Goal: Communication & Community: Answer question/provide support

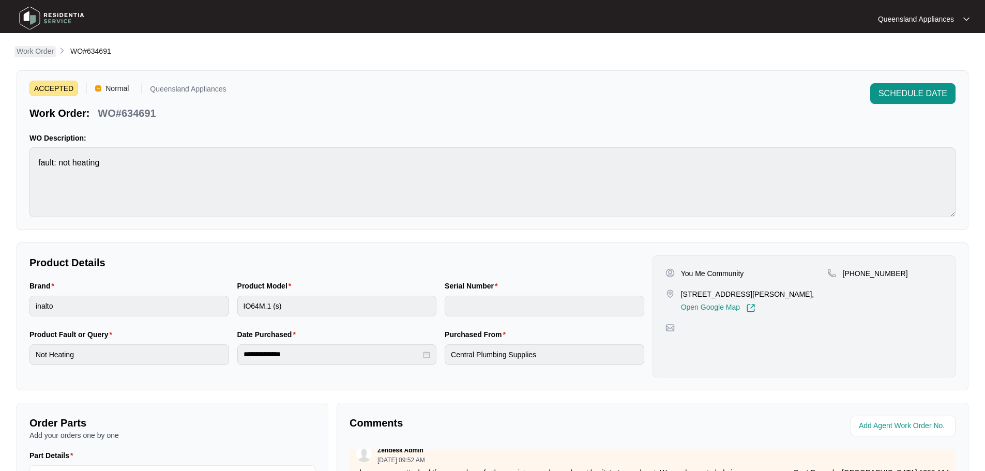
click at [32, 49] on p "Work Order" at bounding box center [35, 51] width 37 height 10
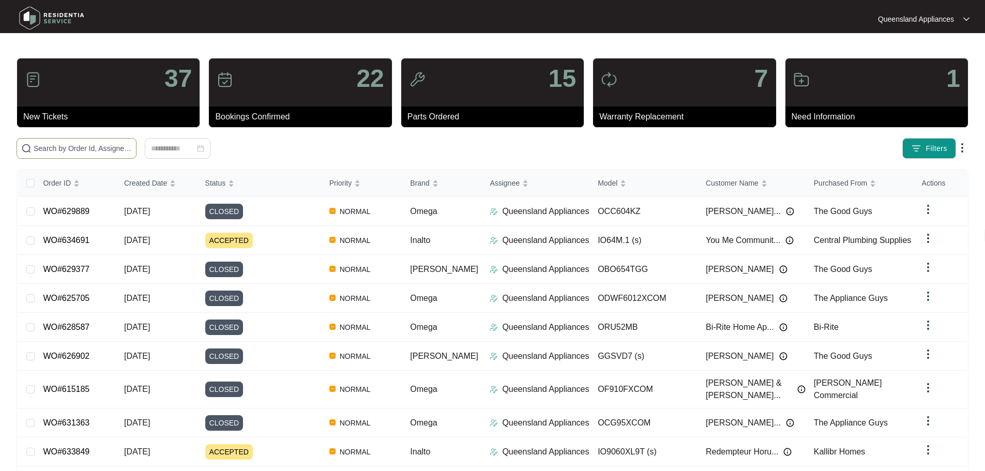
click at [121, 156] on span at bounding box center [77, 148] width 120 height 21
click at [118, 149] on input "text" at bounding box center [83, 148] width 98 height 11
paste input "634691"
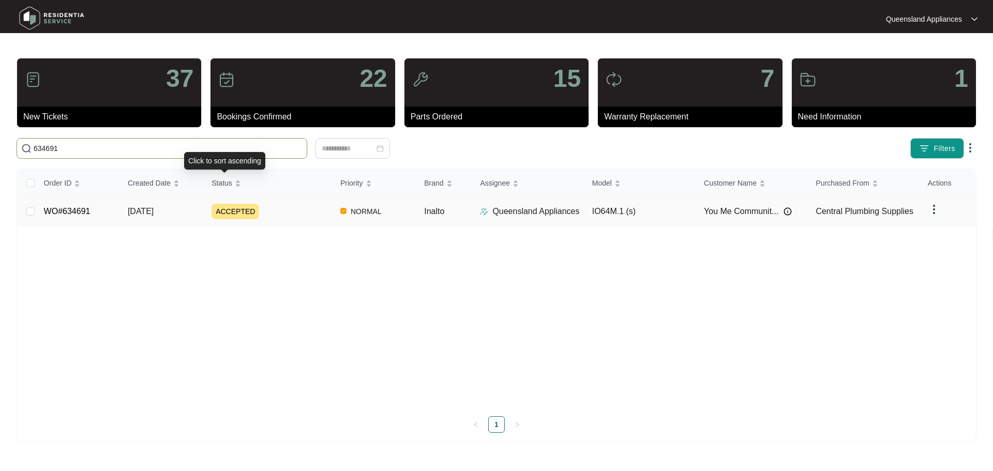
type input "634691"
click at [270, 208] on div "ACCEPTED" at bounding box center [271, 212] width 120 height 16
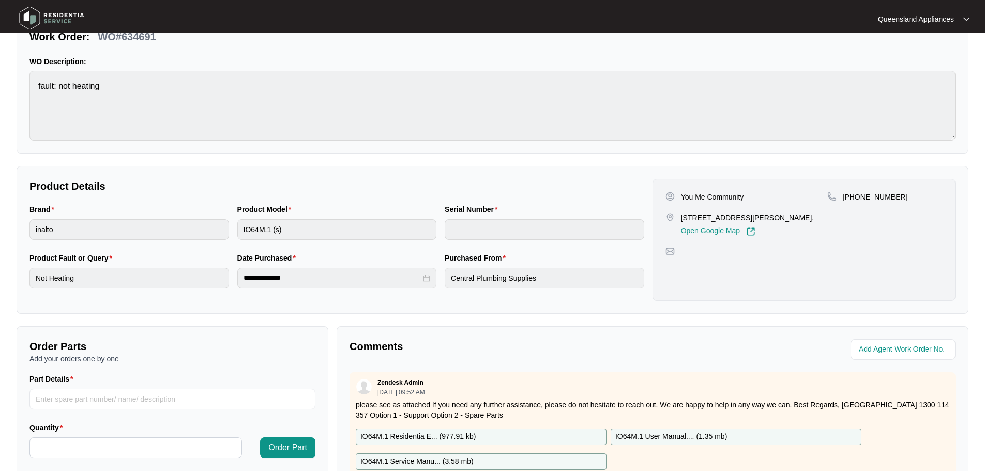
scroll to position [155, 0]
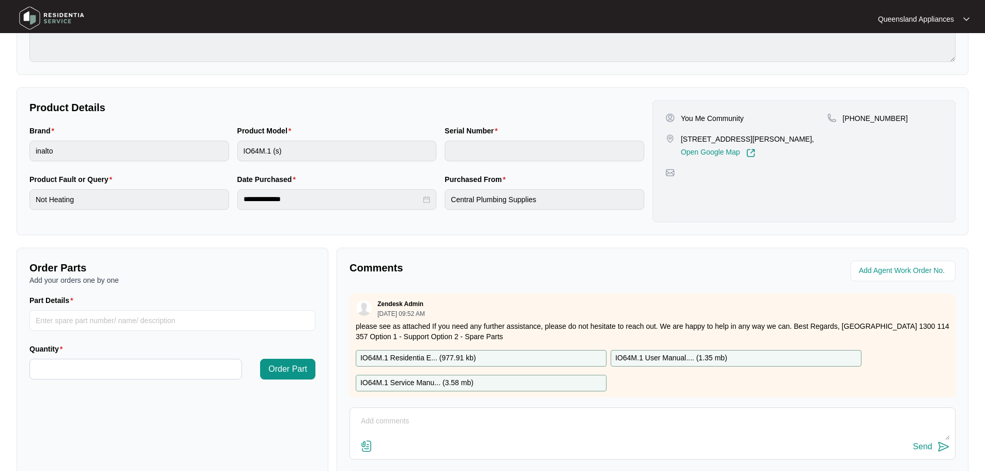
click at [433, 427] on textarea at bounding box center [652, 426] width 595 height 27
type textarea "h"
click at [391, 421] on textarea "Hi Team, Client has requested we cancel this booking as the issue has been solv…" at bounding box center [652, 426] width 595 height 27
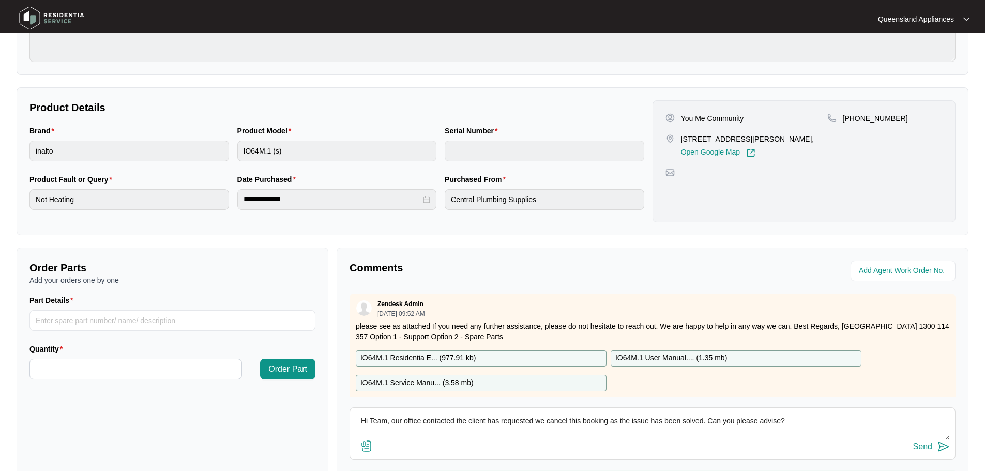
drag, startPoint x: 507, startPoint y: 429, endPoint x: 497, endPoint y: 416, distance: 16.2
click at [503, 422] on textarea "Hi Team, our office contacted the client has requested we cancel this booking a…" at bounding box center [652, 426] width 595 height 27
drag, startPoint x: 488, startPoint y: 417, endPoint x: 515, endPoint y: 427, distance: 28.5
click at [488, 417] on textarea "Hi Team, our office contacted the client has requested we cancel this booking a…" at bounding box center [652, 426] width 595 height 27
drag, startPoint x: 605, startPoint y: 441, endPoint x: 598, endPoint y: 436, distance: 8.6
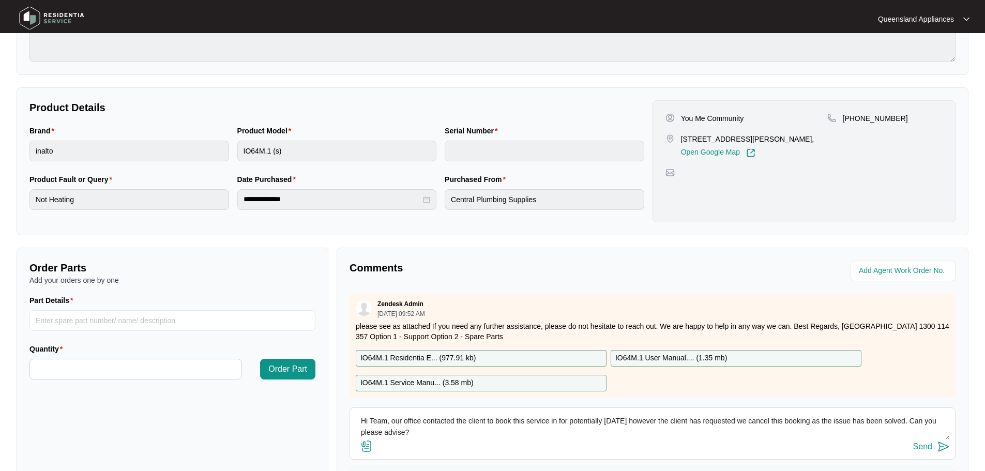
click at [604, 441] on div "Send" at bounding box center [652, 447] width 595 height 14
drag, startPoint x: 560, startPoint y: 418, endPoint x: 637, endPoint y: 422, distance: 77.7
click at [637, 422] on textarea "Hi Team, our office contacted the client to book this service in for potentiall…" at bounding box center [652, 426] width 595 height 27
click at [611, 433] on textarea "Hi Team, our office contacted the client to book this service in however the cl…" at bounding box center [652, 426] width 595 height 27
click at [459, 424] on textarea "Hi Team, our office contacted the client to book this service in however the cl…" at bounding box center [652, 426] width 595 height 27
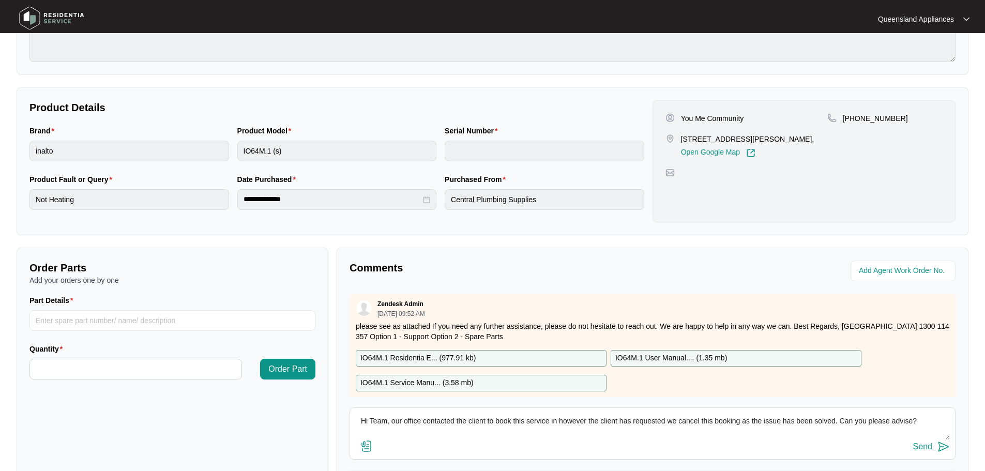
click at [459, 424] on textarea "Hi Team, our office contacted the client to book this service in however the cl…" at bounding box center [652, 426] width 595 height 27
type textarea "c"
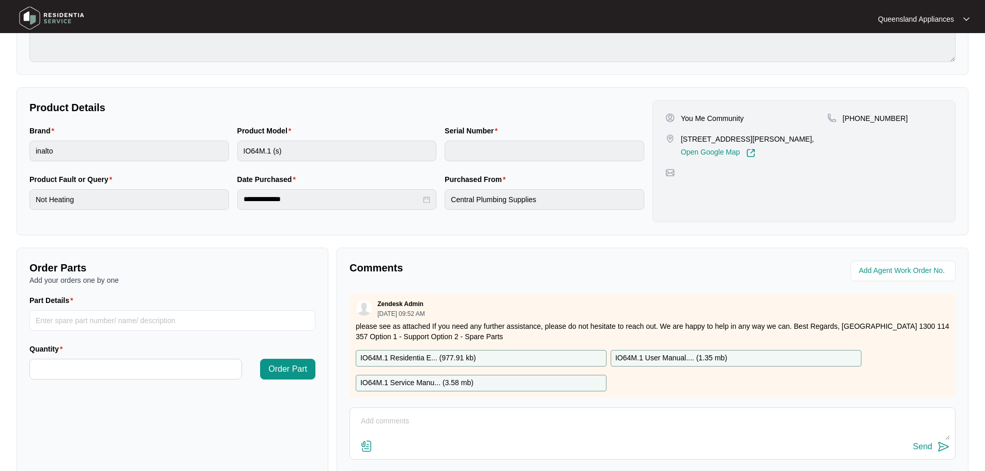
paste textarea "Hi Team, our office contacted the client to book this service in however the cl…"
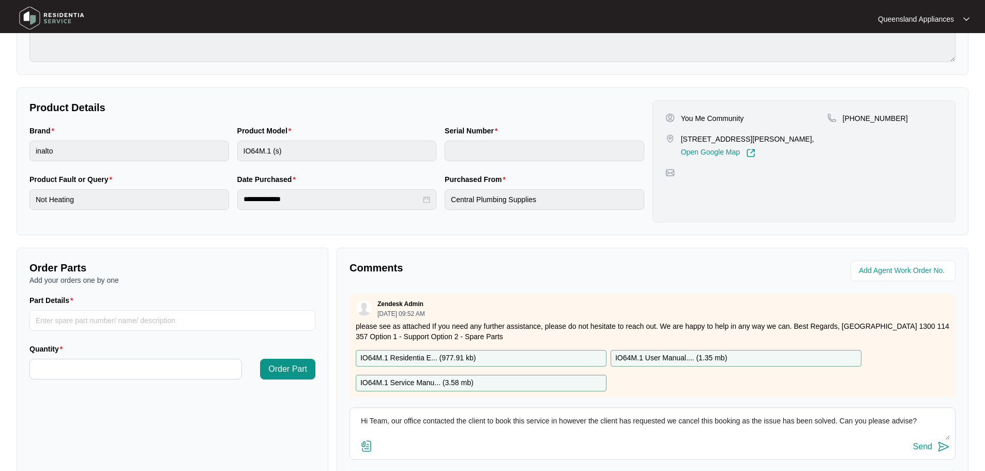
click at [932, 420] on textarea "Hi Team, our office contacted the client to book this service in however the cl…" at bounding box center [652, 426] width 595 height 27
type textarea "Hi Team, our office contacted the client to book this service in however the cl…"
click at [933, 447] on button "Send" at bounding box center [931, 447] width 37 height 14
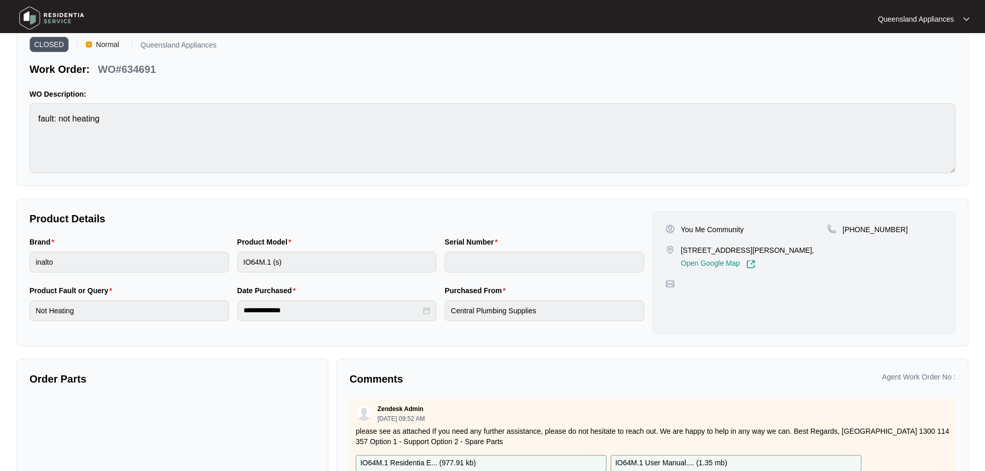
scroll to position [0, 0]
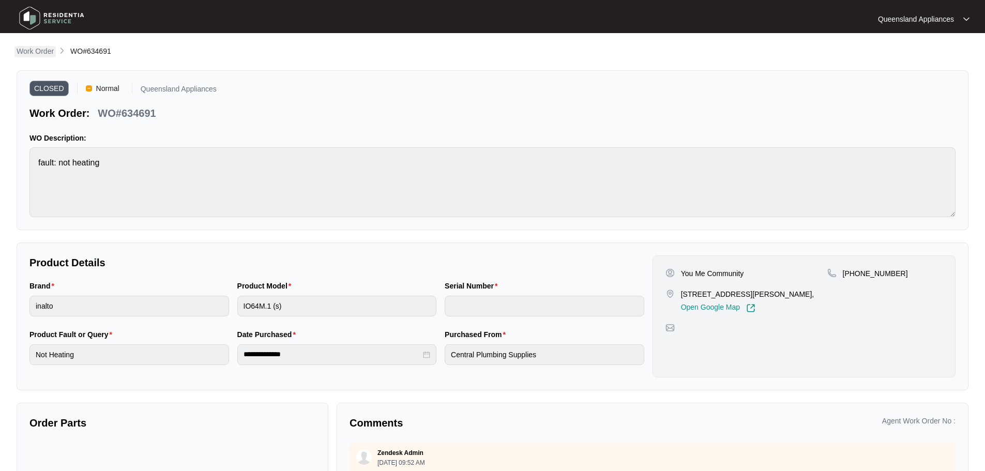
click at [32, 46] on p "Work Order" at bounding box center [35, 51] width 37 height 10
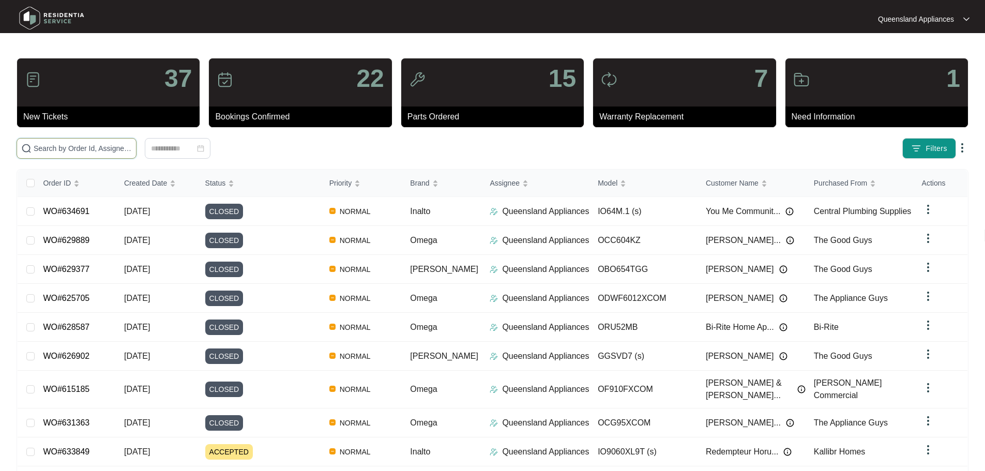
click at [101, 149] on input "text" at bounding box center [83, 148] width 98 height 11
paste input "634691"
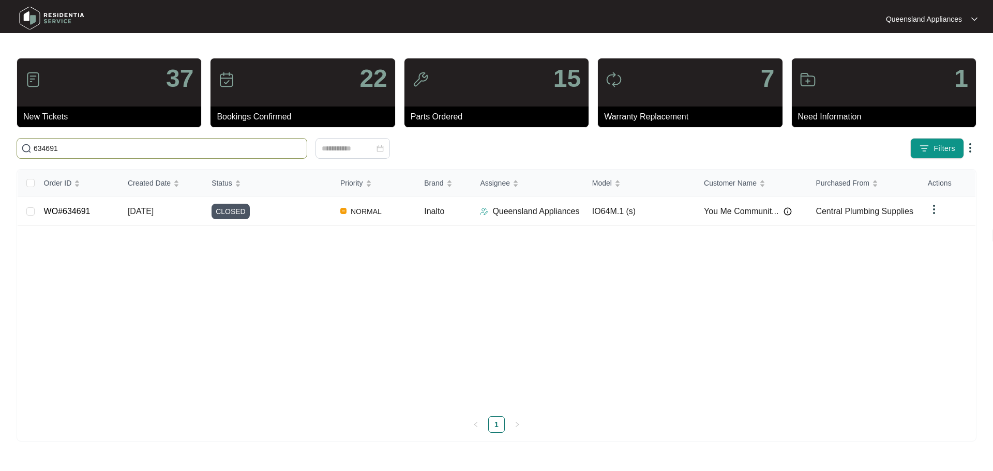
type input "634691"
click at [295, 219] on div "Order ID Created Date Status Priority Brand Assignee Model Customer Name Purcha…" at bounding box center [497, 301] width 958 height 263
click at [674, 211] on div "Order ID Created Date Status Priority Brand Assignee Model Customer Name Purcha…" at bounding box center [497, 301] width 958 height 263
click at [92, 209] on td "WO#634691" at bounding box center [78, 211] width 84 height 29
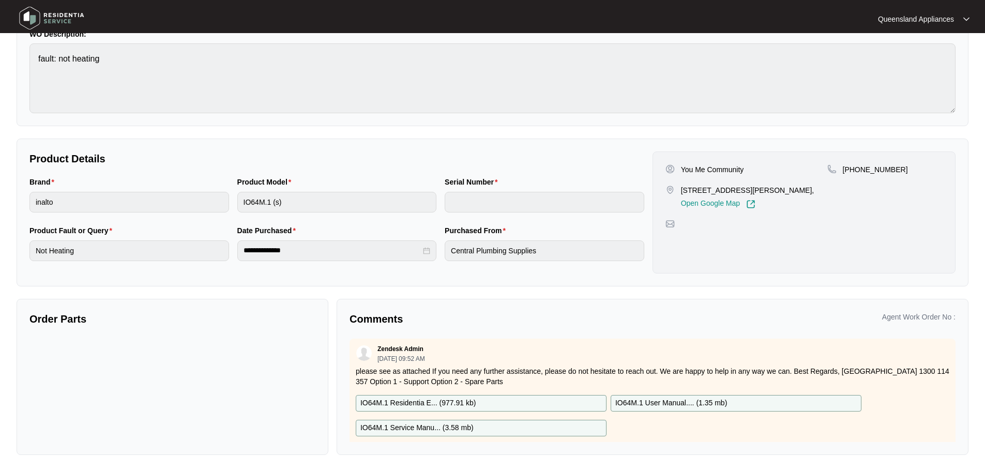
scroll to position [104, 0]
drag, startPoint x: 421, startPoint y: 368, endPoint x: 422, endPoint y: 362, distance: 5.8
click at [422, 362] on div "Zendesk Admin [DATE] 09:52 AM please see as attached If you need any further as…" at bounding box center [653, 394] width 606 height 112
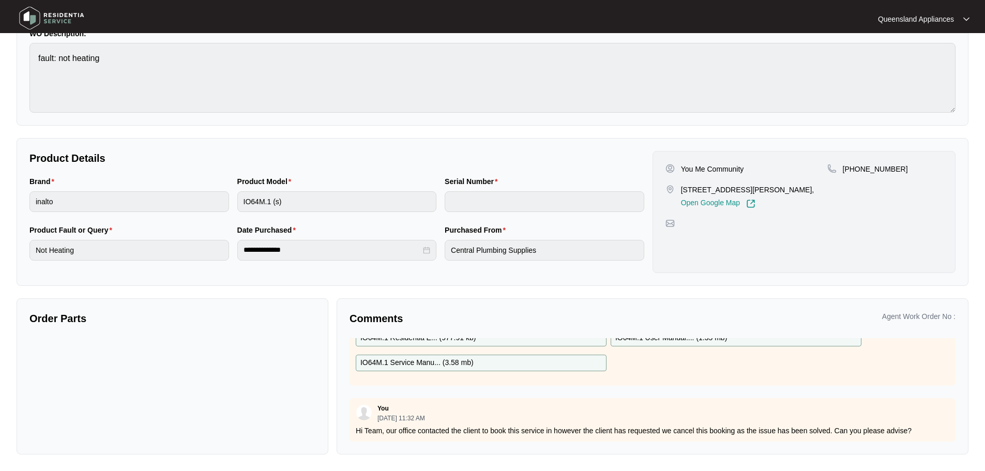
scroll to position [140, 0]
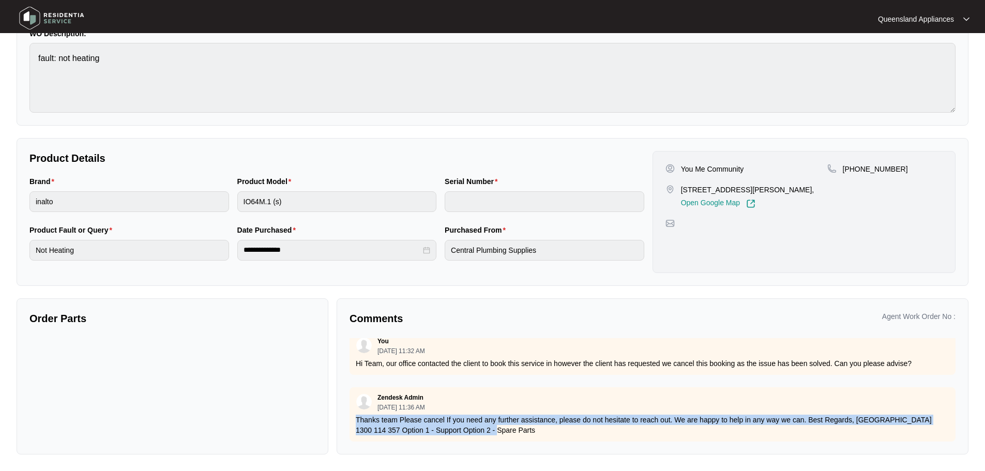
drag, startPoint x: 356, startPoint y: 411, endPoint x: 523, endPoint y: 422, distance: 167.9
click at [523, 422] on p "Thanks team Please cancel If you need any further assistance, please do not hes…" at bounding box center [653, 425] width 594 height 21
copy p "Thanks team Please cancel If you need any further assistance, please do not hes…"
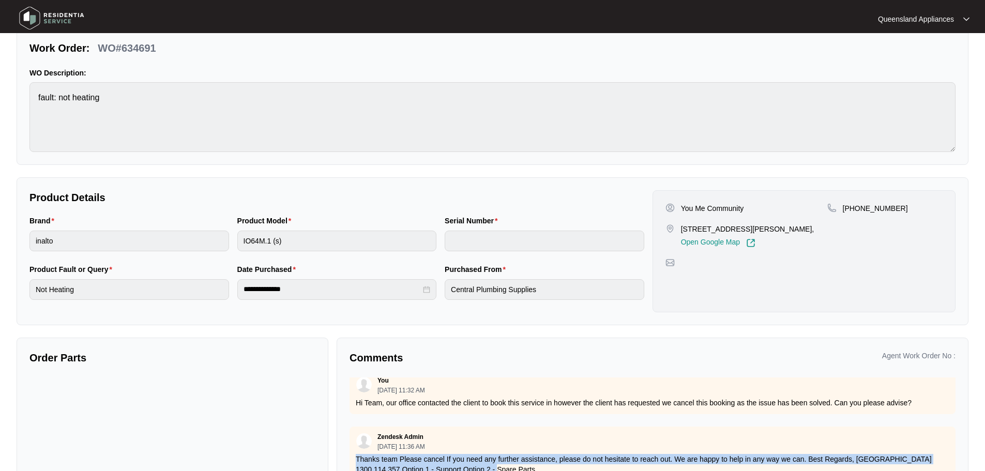
scroll to position [0, 0]
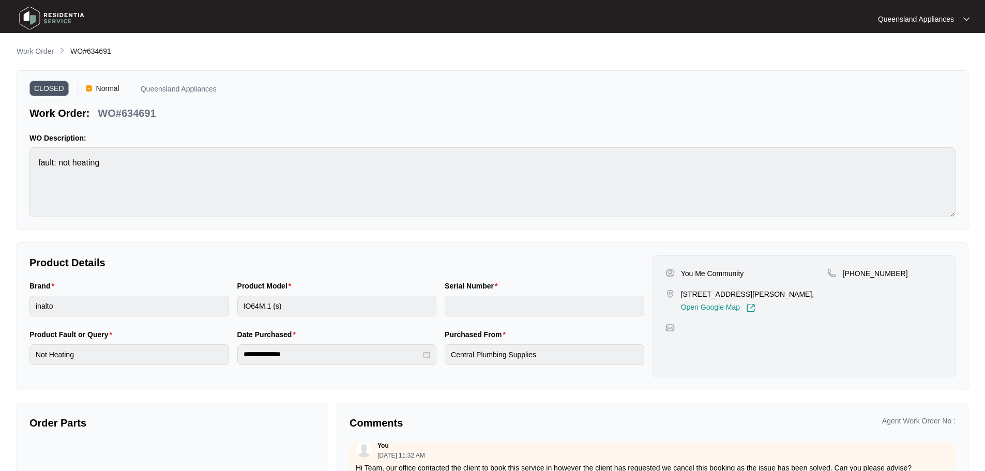
click at [33, 46] on main "**********" at bounding box center [492, 288] width 985 height 576
drag, startPoint x: 38, startPoint y: 52, endPoint x: 51, endPoint y: 50, distance: 12.7
click at [38, 52] on p "Work Order" at bounding box center [35, 51] width 37 height 10
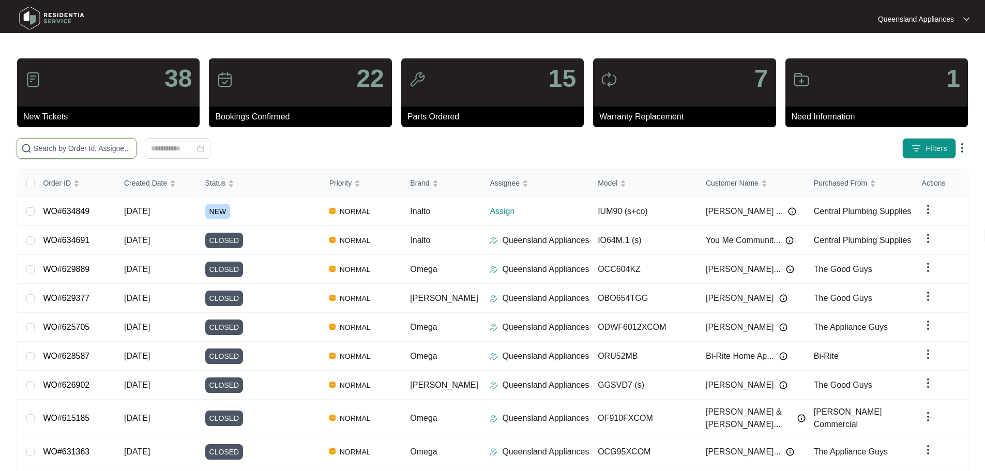
drag, startPoint x: 253, startPoint y: 145, endPoint x: 260, endPoint y: 149, distance: 7.5
click at [132, 148] on input "text" at bounding box center [83, 148] width 98 height 11
paste input "630381"
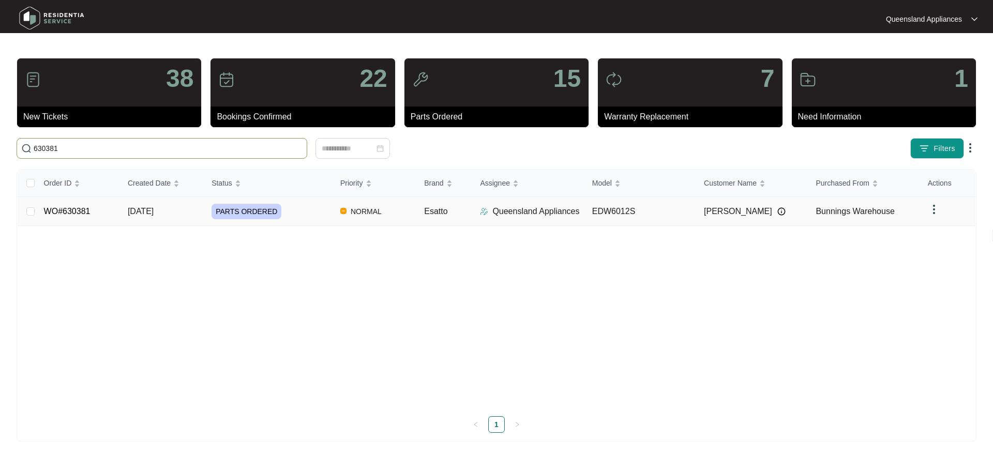
type input "630381"
click at [459, 213] on td "Esatto" at bounding box center [444, 211] width 56 height 29
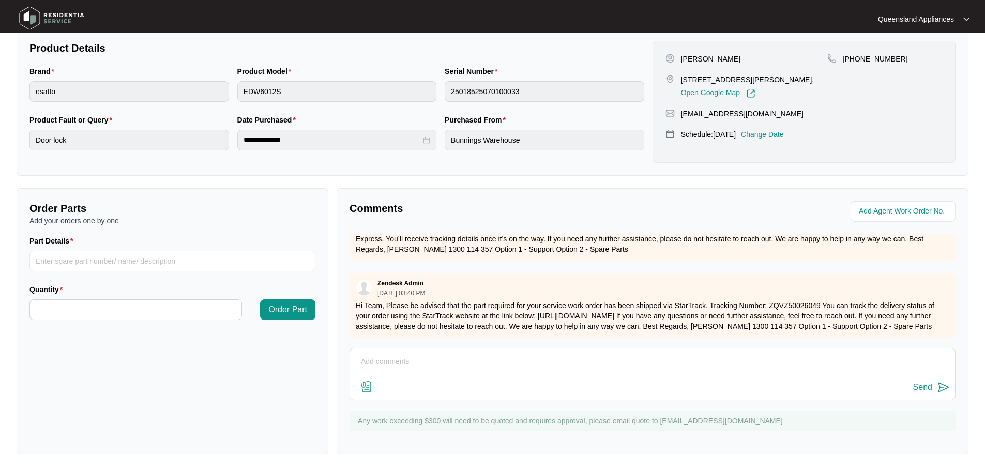
scroll to position [323, 0]
click at [577, 356] on textarea at bounding box center [652, 367] width 595 height 27
type textarea "h"
type textarea "Hi Team, Parts have been recieved, we are coordinating a suitable date/time for…"
click at [918, 390] on div "Send" at bounding box center [922, 387] width 19 height 9
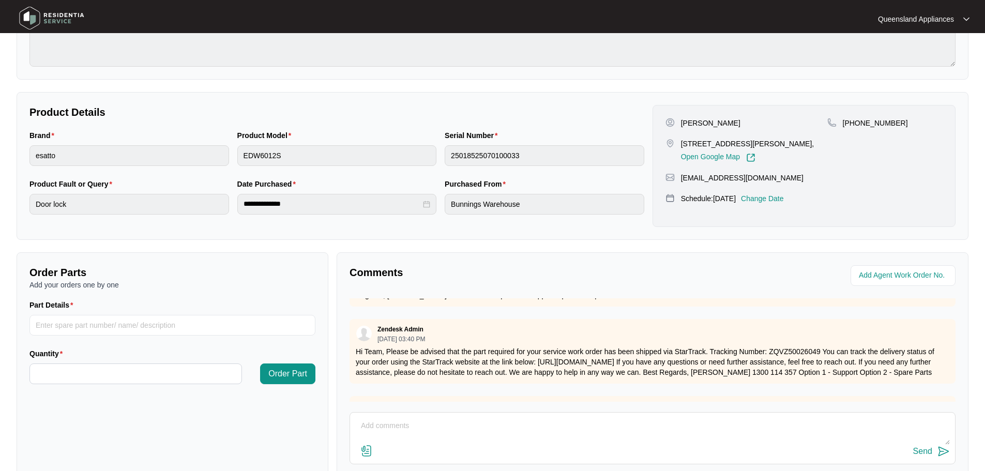
scroll to position [8, 0]
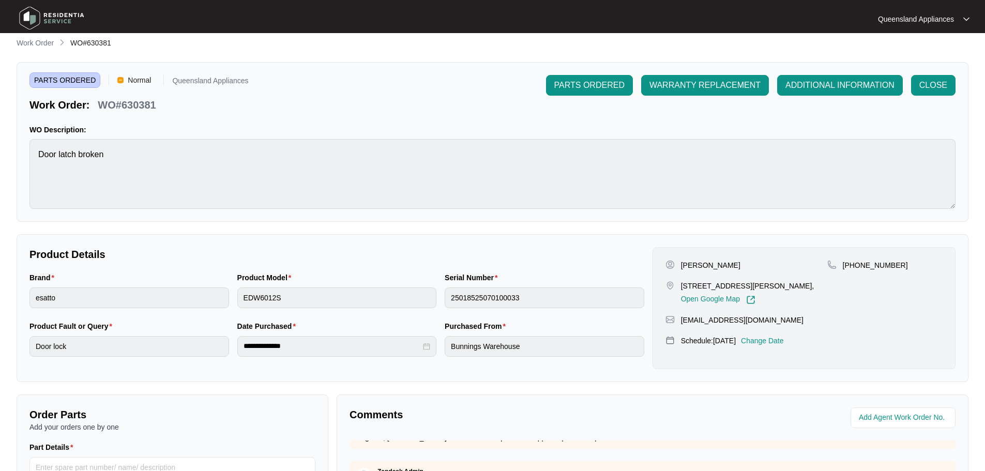
click at [39, 50] on div "**********" at bounding box center [493, 349] width 952 height 624
click at [42, 39] on p "Work Order" at bounding box center [35, 43] width 37 height 10
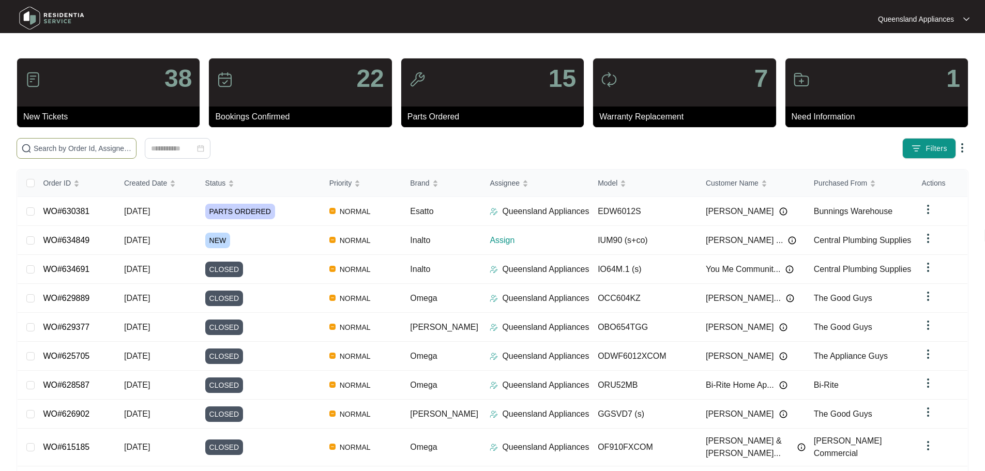
click at [117, 155] on span at bounding box center [77, 148] width 120 height 21
paste input "629153"
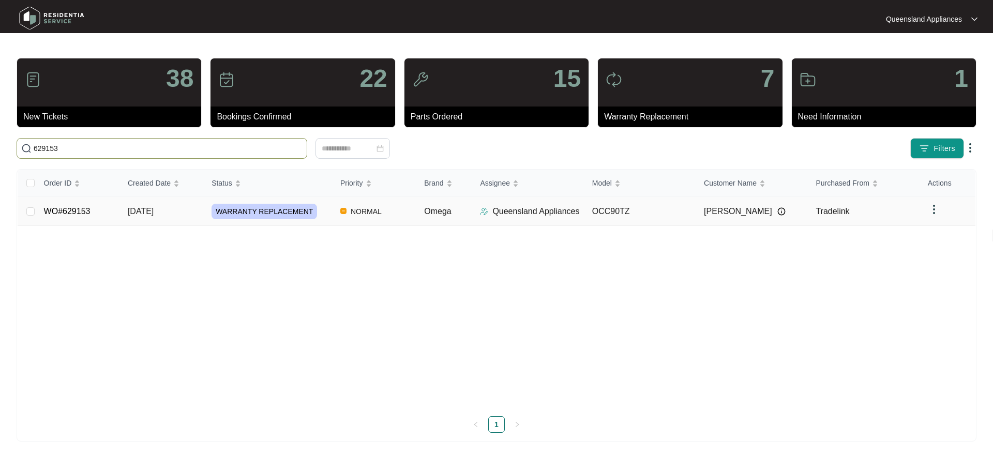
type input "629153"
click at [321, 213] on div "WARRANTY REPLACEMENT" at bounding box center [271, 212] width 120 height 16
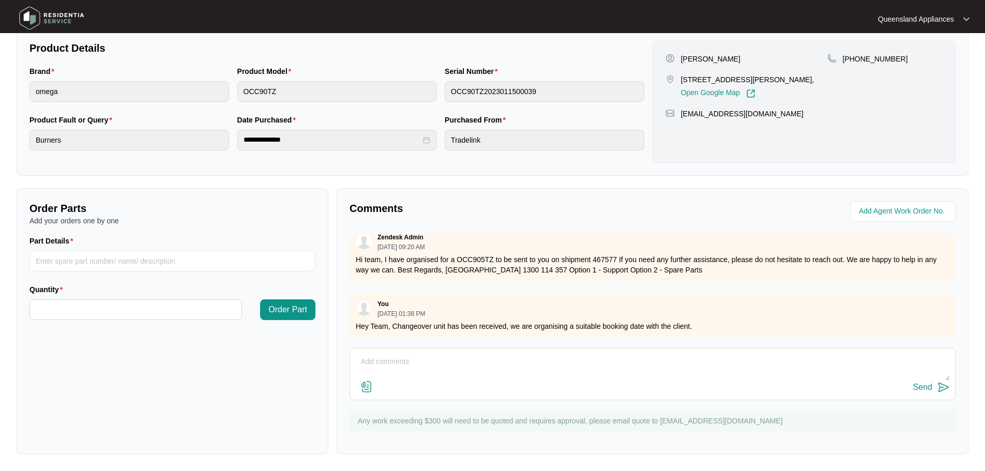
scroll to position [638, 0]
click at [478, 367] on textarea at bounding box center [652, 367] width 595 height 27
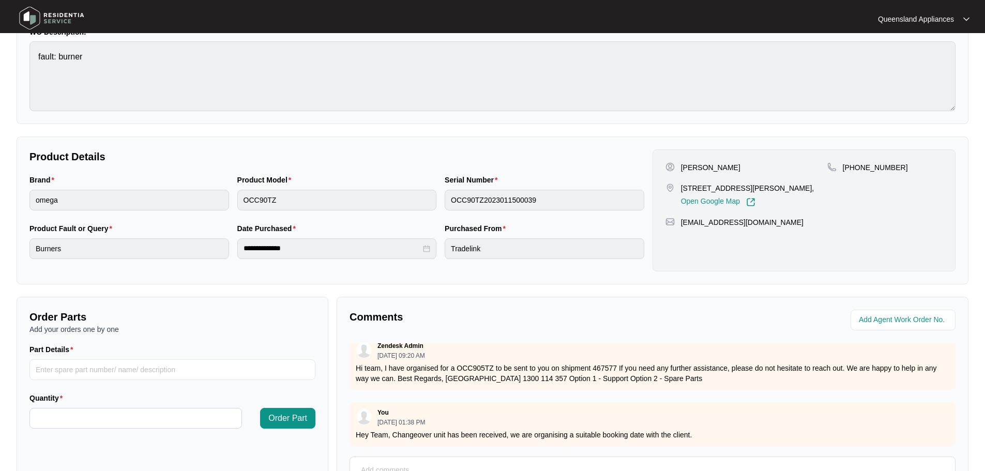
scroll to position [0, 0]
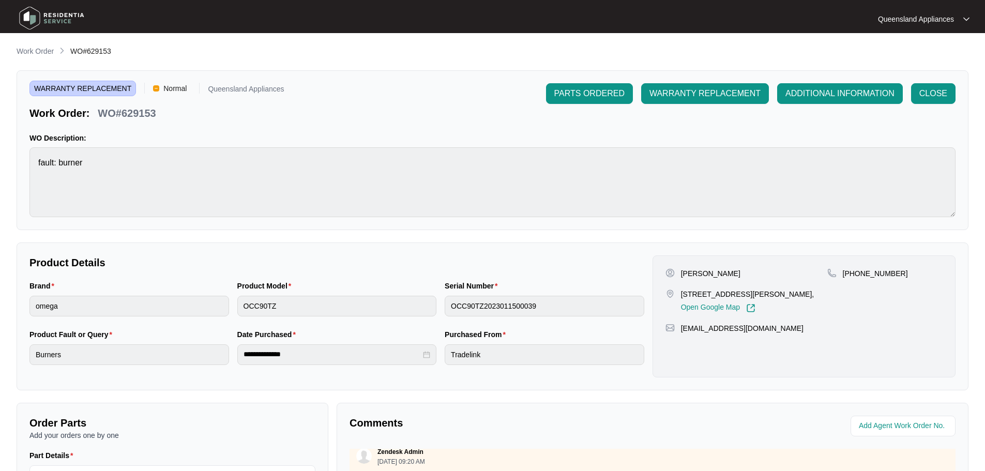
click at [31, 50] on p "Work Order" at bounding box center [35, 51] width 37 height 10
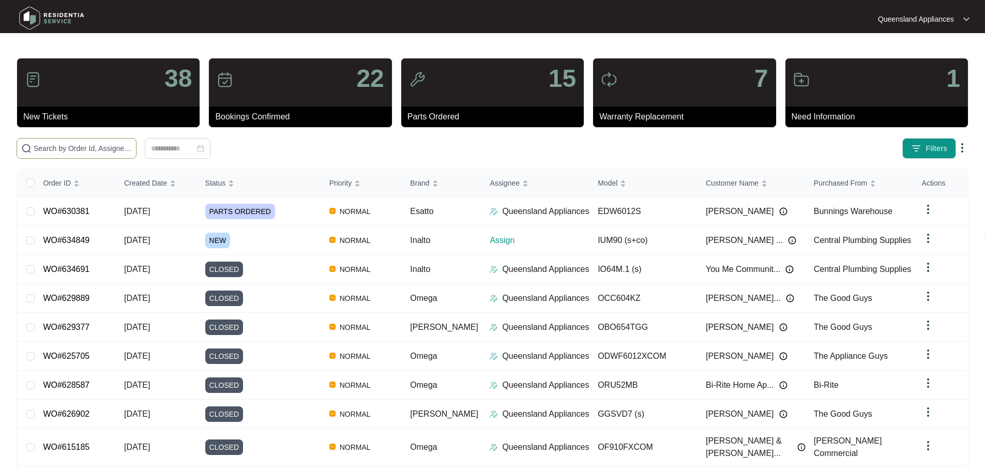
drag, startPoint x: 158, startPoint y: 141, endPoint x: 159, endPoint y: 146, distance: 5.9
click at [137, 147] on span at bounding box center [77, 148] width 120 height 21
paste input "624229"
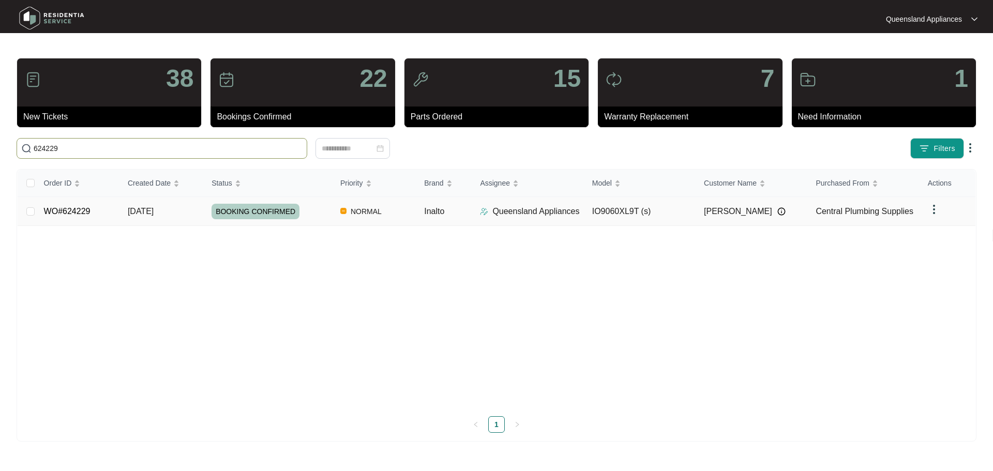
type input "624229"
click at [334, 214] on td "NORMAL" at bounding box center [374, 211] width 84 height 29
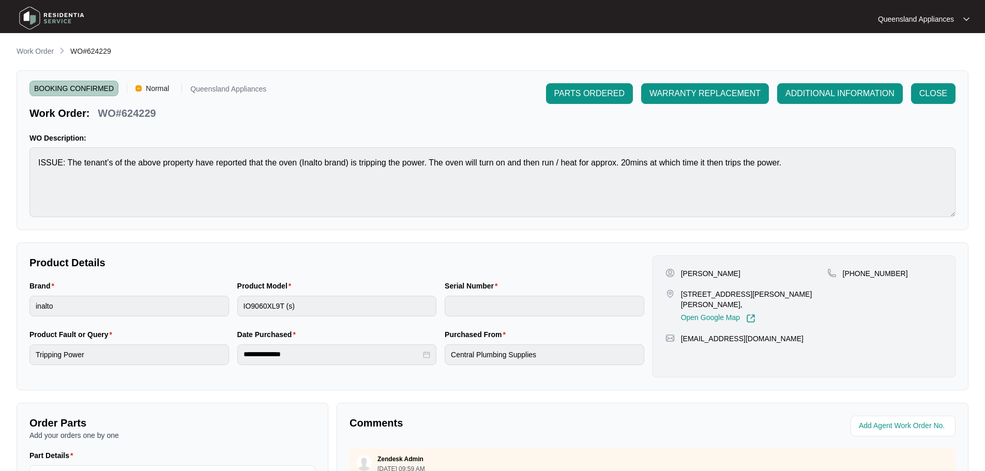
click at [40, 50] on p "Work Order" at bounding box center [35, 51] width 37 height 10
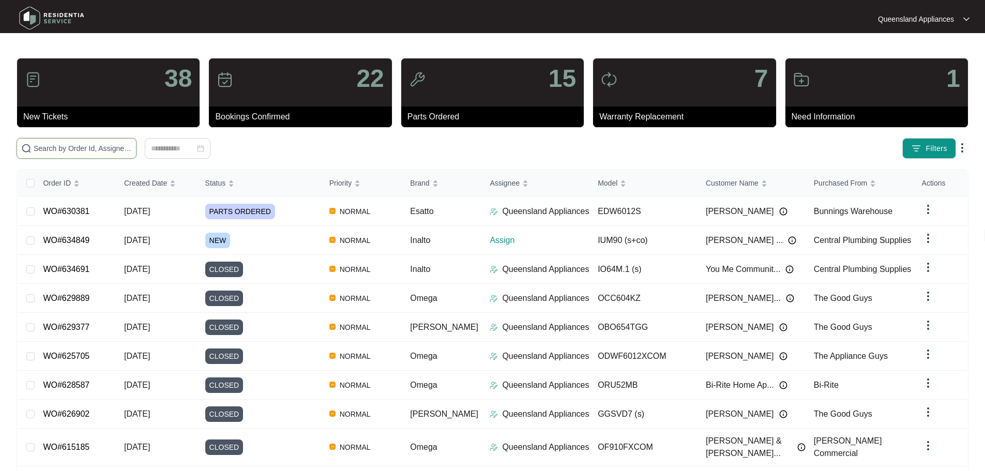
click at [132, 148] on input "text" at bounding box center [83, 148] width 98 height 11
paste input "634358"
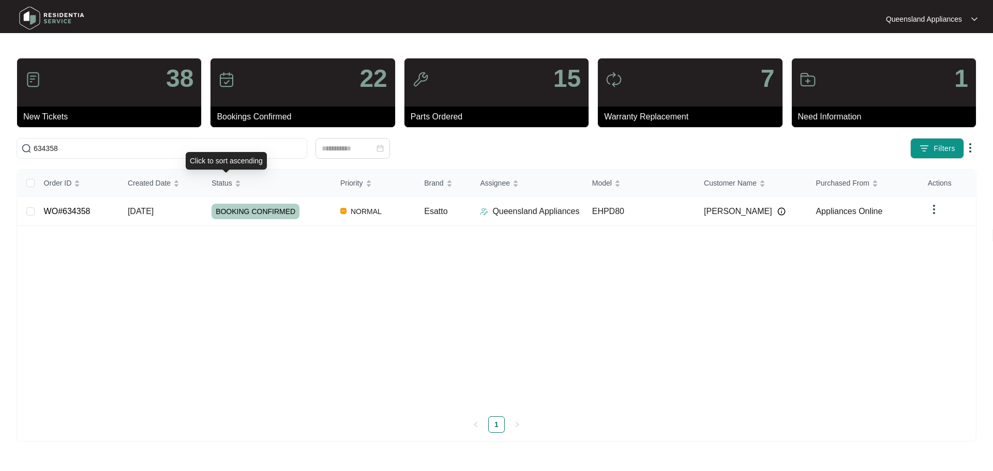
click at [250, 158] on div "Click to sort ascending" at bounding box center [226, 161] width 81 height 18
click at [250, 158] on div "Click to sort descending" at bounding box center [226, 161] width 85 height 18
click at [250, 158] on div "Click to cancel sorting" at bounding box center [226, 161] width 79 height 18
click at [250, 148] on input "634358" at bounding box center [168, 148] width 269 height 11
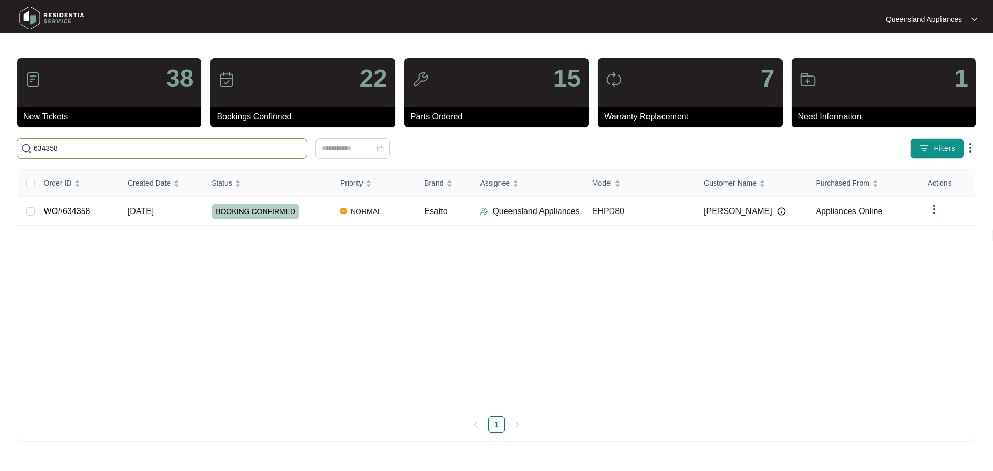
drag, startPoint x: 250, startPoint y: 148, endPoint x: 285, endPoint y: 156, distance: 36.0
click at [251, 149] on input "634358" at bounding box center [168, 148] width 269 height 11
paste input "326"
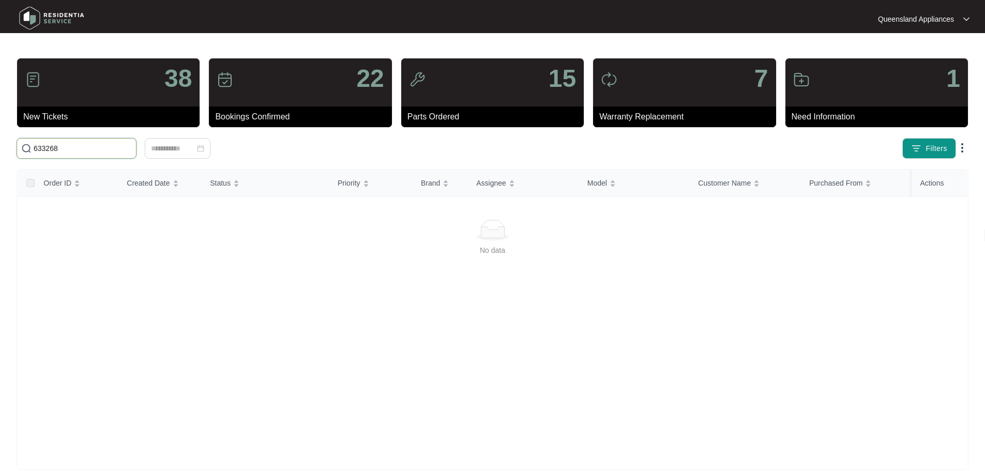
click at [132, 146] on input "633268" at bounding box center [83, 148] width 98 height 11
click at [132, 145] on input "633268" at bounding box center [83, 148] width 98 height 11
paste input "7 Province"
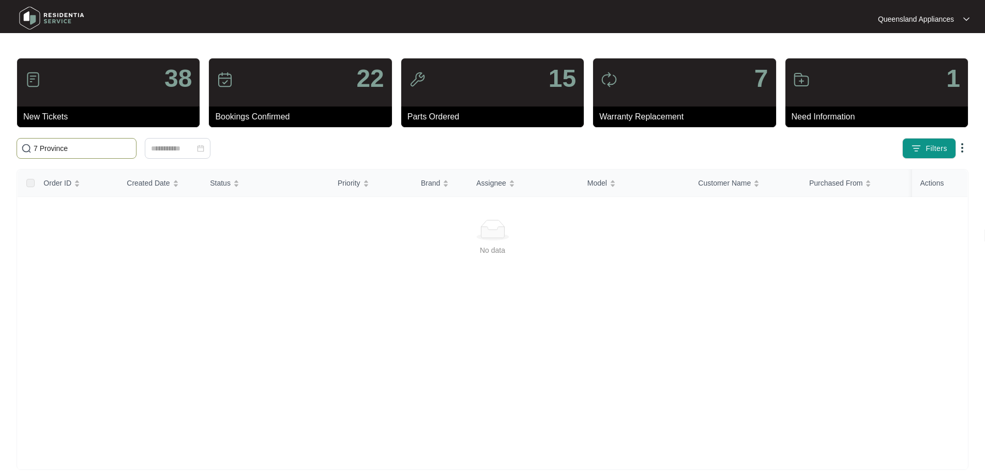
click at [132, 144] on input "7 Province" at bounding box center [83, 148] width 98 height 11
click at [132, 147] on input "633268" at bounding box center [83, 148] width 98 height 11
click at [132, 146] on input "633268" at bounding box center [83, 148] width 98 height 11
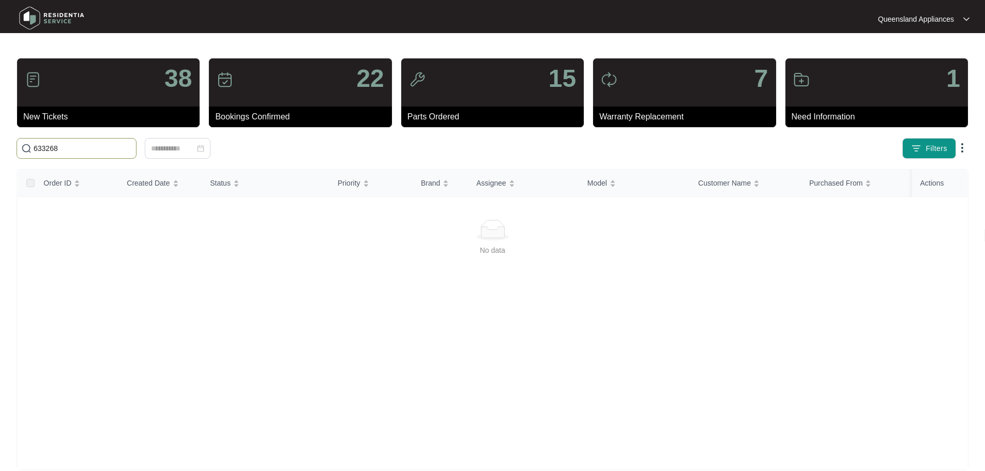
paste input "0731421144"
click at [97, 152] on input "0731421144" at bounding box center [83, 148] width 98 height 11
click at [97, 150] on input "0731421144" at bounding box center [83, 148] width 98 height 11
paste input "634031"
click at [97, 151] on input "0731421144634031" at bounding box center [83, 148] width 98 height 11
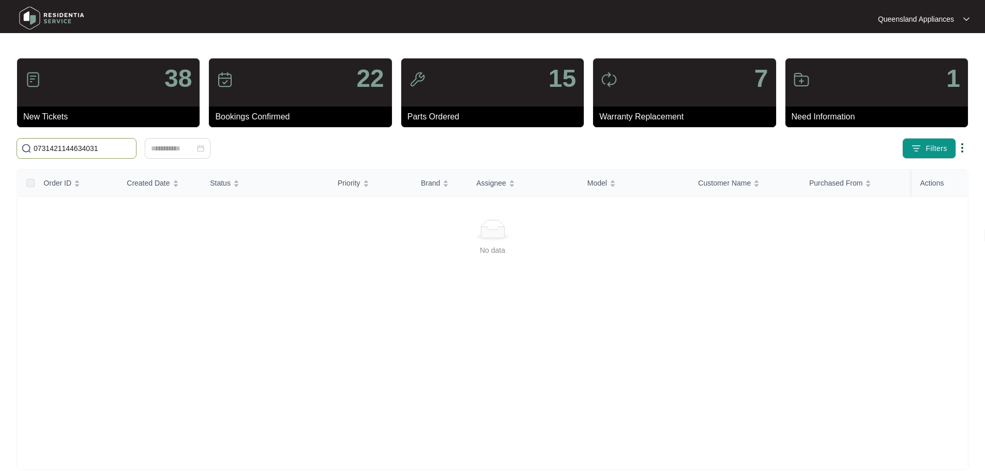
paste input "text"
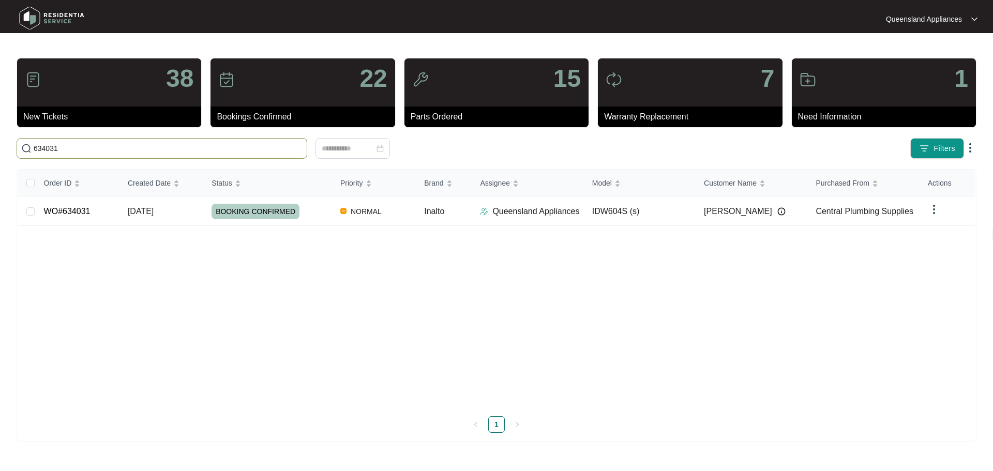
click at [124, 144] on input "634031" at bounding box center [168, 148] width 269 height 11
click at [125, 144] on input "634031" at bounding box center [168, 148] width 269 height 11
paste input "3858"
click at [64, 155] on div "Click to sort ascending" at bounding box center [62, 161] width 81 height 18
click at [63, 145] on input "633858" at bounding box center [168, 148] width 269 height 11
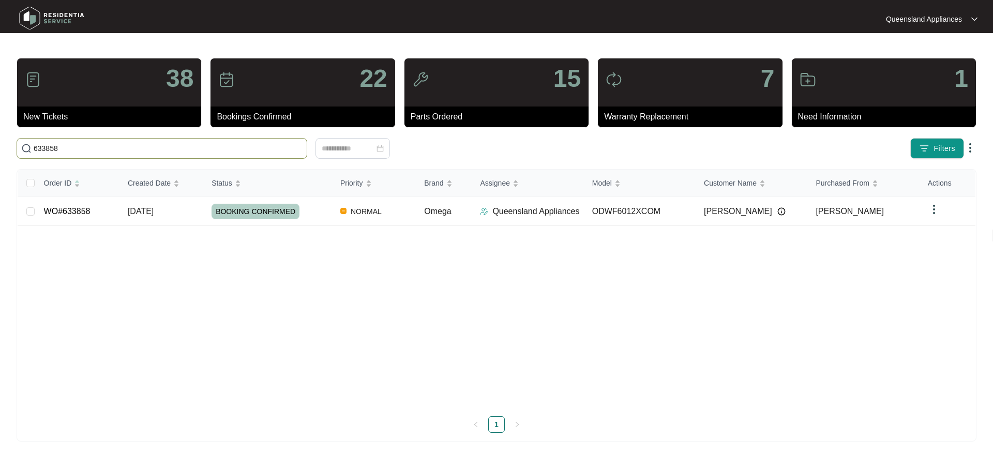
click at [63, 145] on input "633858" at bounding box center [168, 148] width 269 height 11
paste input "49"
type input "633849"
click at [230, 202] on td "ACCEPTED" at bounding box center [267, 211] width 129 height 29
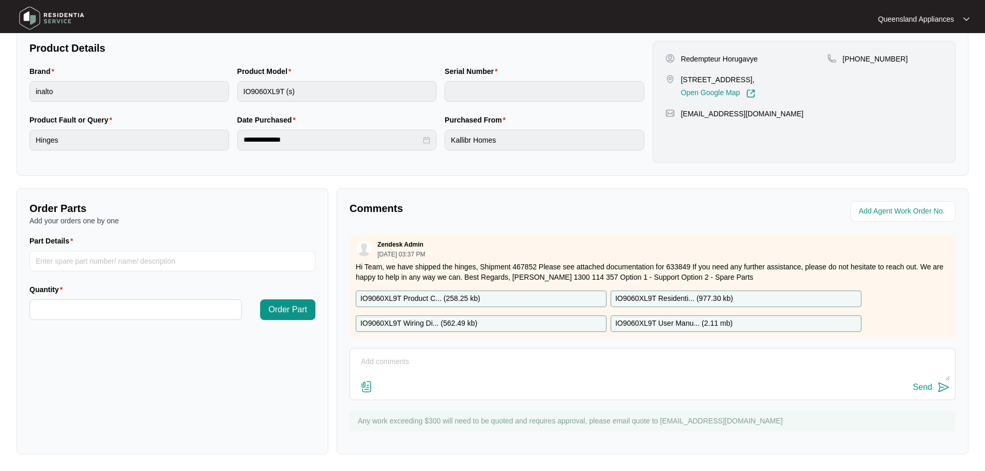
scroll to position [94, 0]
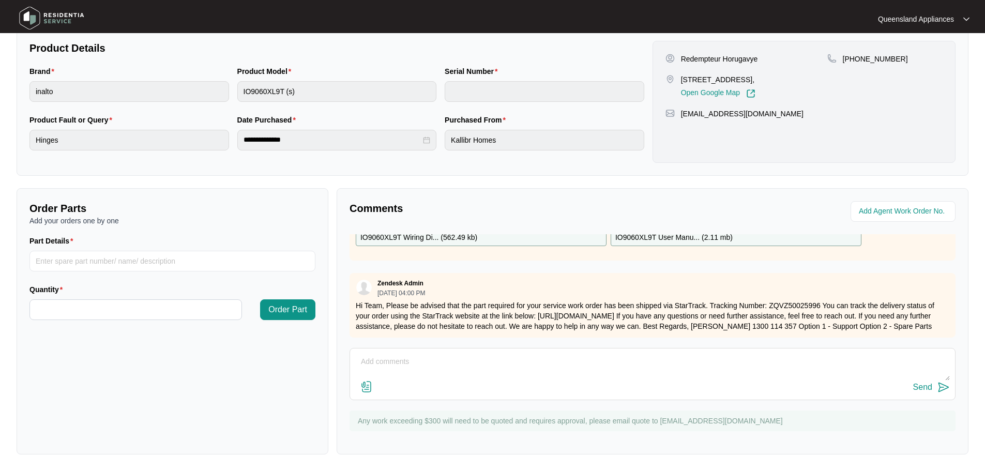
click at [504, 361] on textarea at bounding box center [652, 367] width 595 height 27
type textarea "Hi Team, Part has been recieved, we are coordinating a suitable date/time to sc…"
click at [925, 387] on div "Send" at bounding box center [922, 387] width 19 height 9
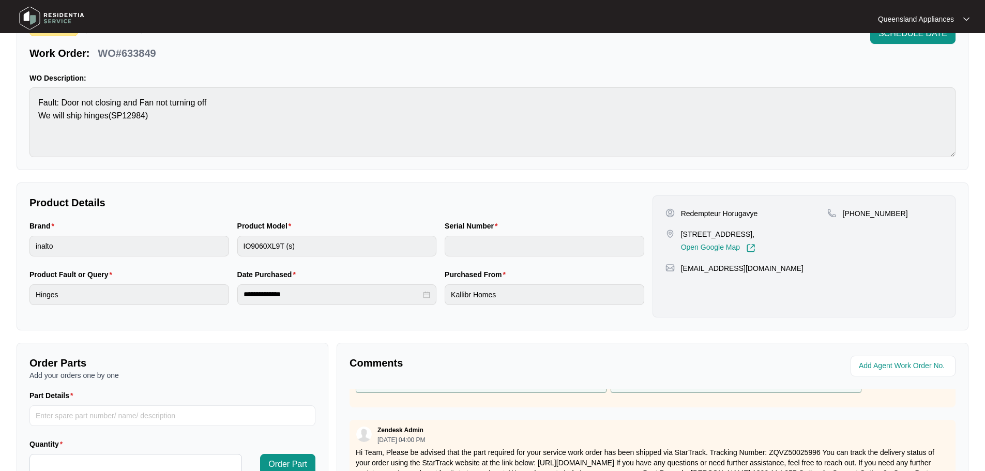
scroll to position [0, 0]
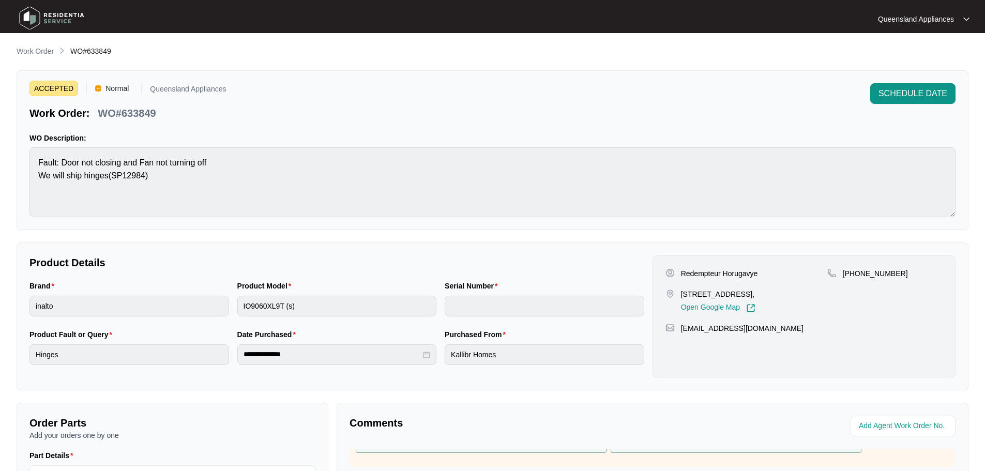
click at [23, 50] on p "Work Order" at bounding box center [35, 51] width 37 height 10
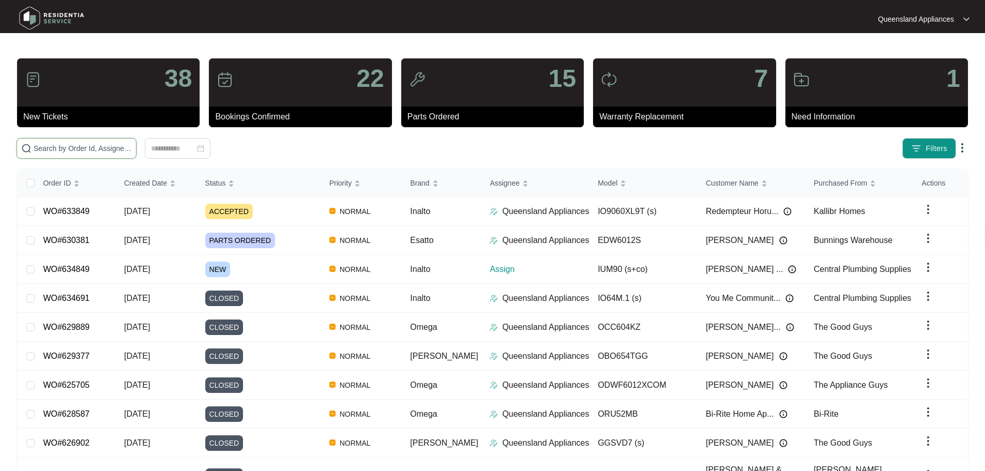
click at [101, 143] on input "text" at bounding box center [83, 148] width 98 height 11
paste input "633767"
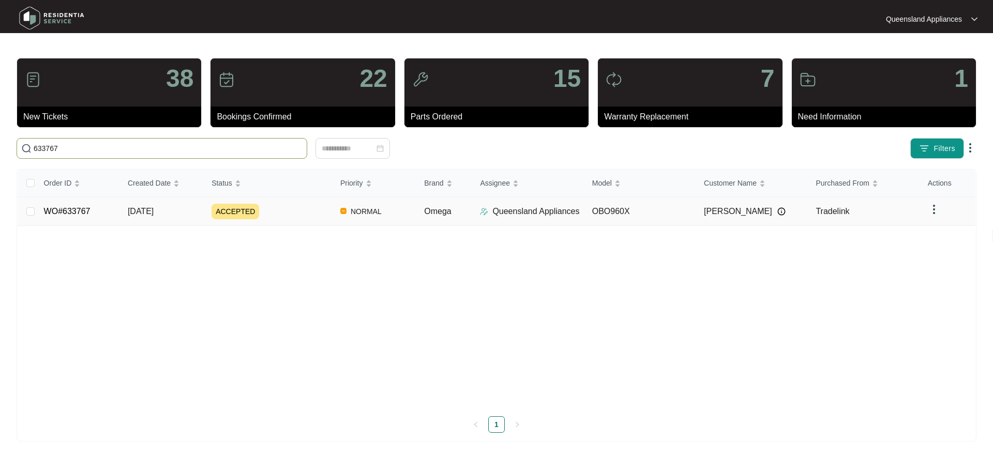
type input "633767"
click at [297, 209] on div "ACCEPTED" at bounding box center [271, 212] width 120 height 16
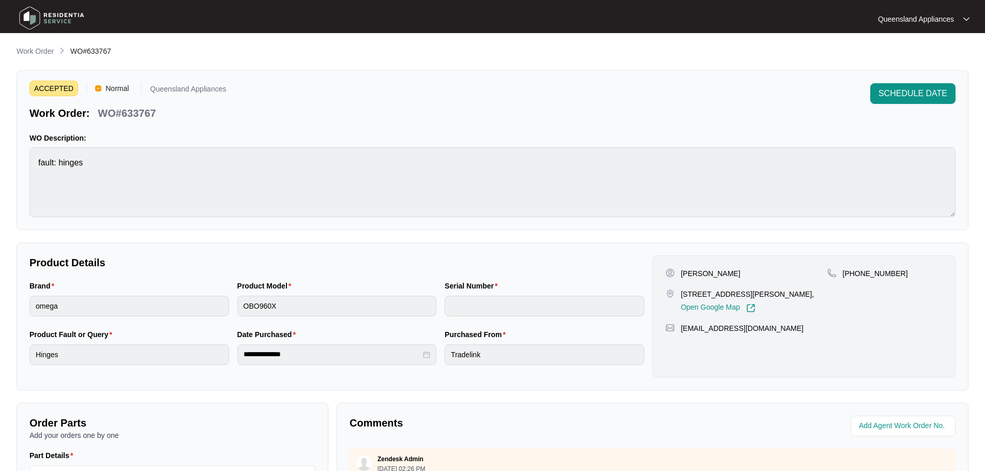
click at [46, 50] on p "Work Order" at bounding box center [35, 51] width 37 height 10
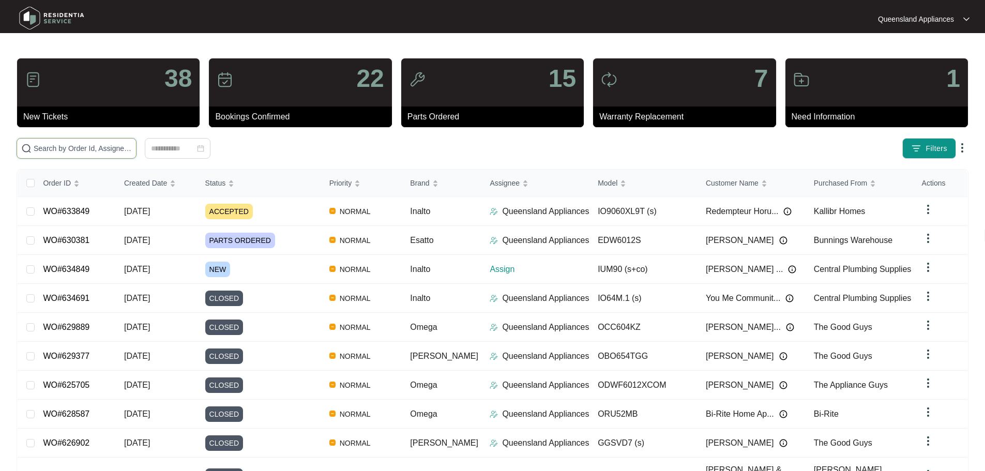
drag, startPoint x: 83, startPoint y: 147, endPoint x: 94, endPoint y: 157, distance: 14.3
click at [83, 147] on input "text" at bounding box center [83, 148] width 98 height 11
paste input "633572"
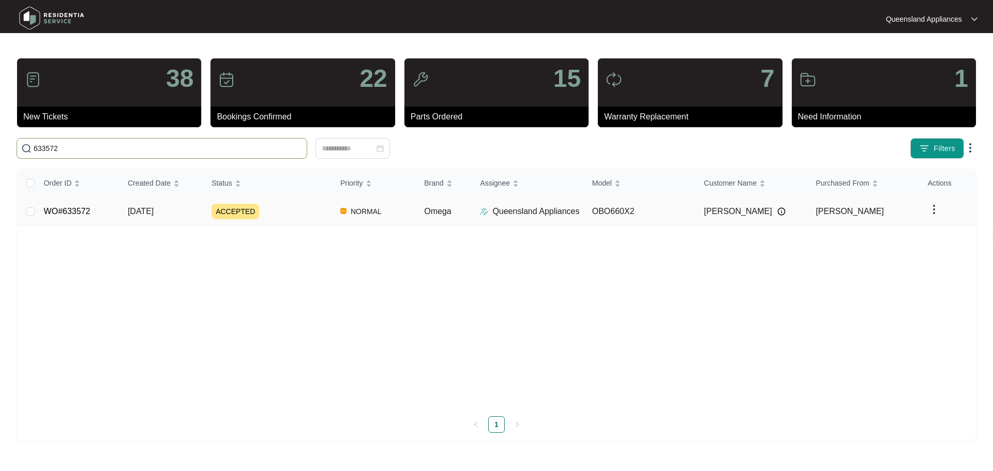
type input "633572"
click at [282, 217] on div "ACCEPTED" at bounding box center [271, 212] width 120 height 16
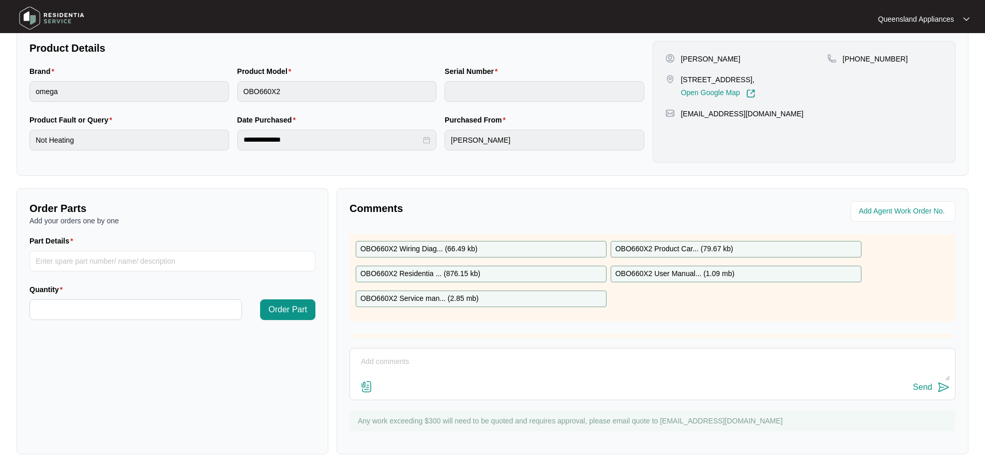
scroll to position [98, 0]
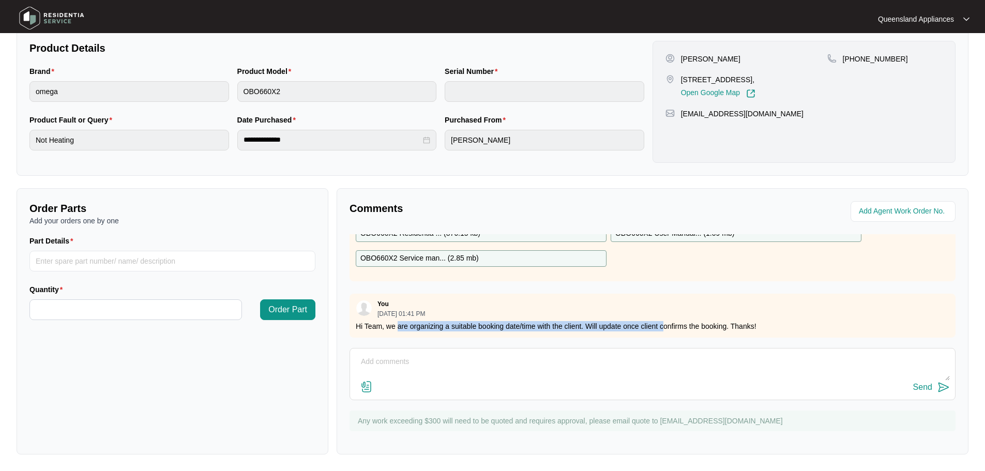
drag, startPoint x: 399, startPoint y: 314, endPoint x: 662, endPoint y: 320, distance: 262.8
click at [662, 321] on p "Hi Team, we are organizing a suitable booking date/time with the client. Will u…" at bounding box center [653, 326] width 594 height 10
click at [674, 311] on div "You [DATE] 01:41 PM Hi Team, we are organizing a suitable booking date/time wit…" at bounding box center [653, 316] width 606 height 44
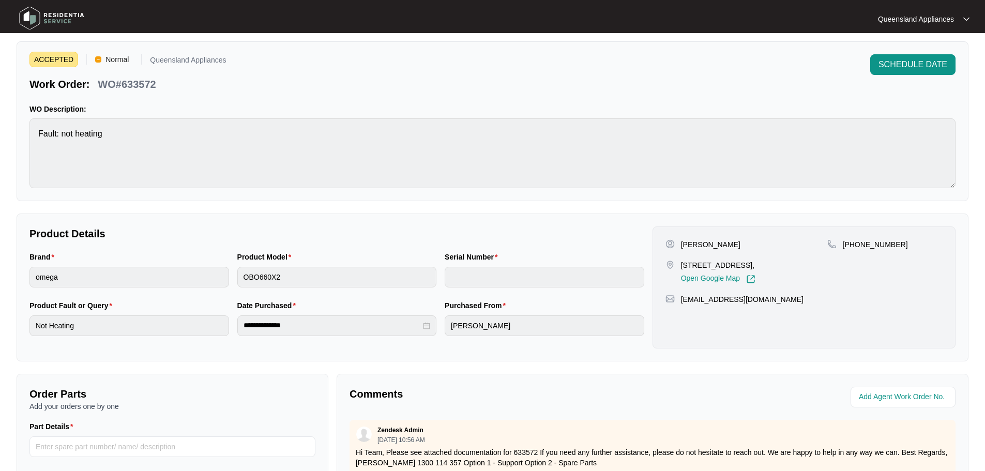
scroll to position [0, 0]
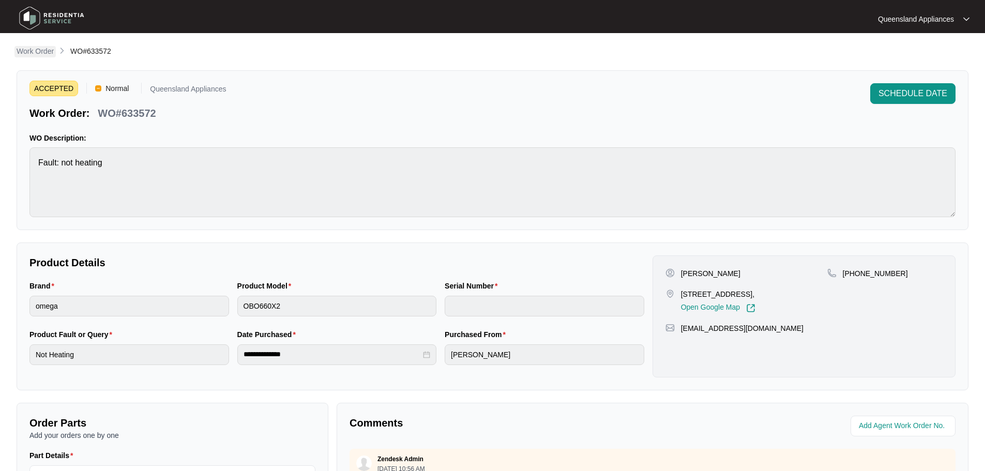
click at [34, 53] on p "Work Order" at bounding box center [35, 51] width 37 height 10
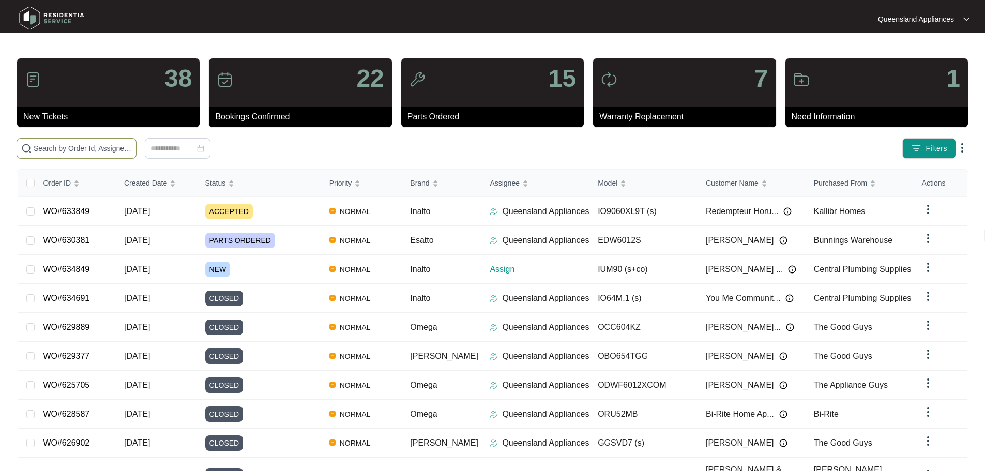
click at [77, 143] on input "text" at bounding box center [83, 148] width 98 height 11
paste input "633398"
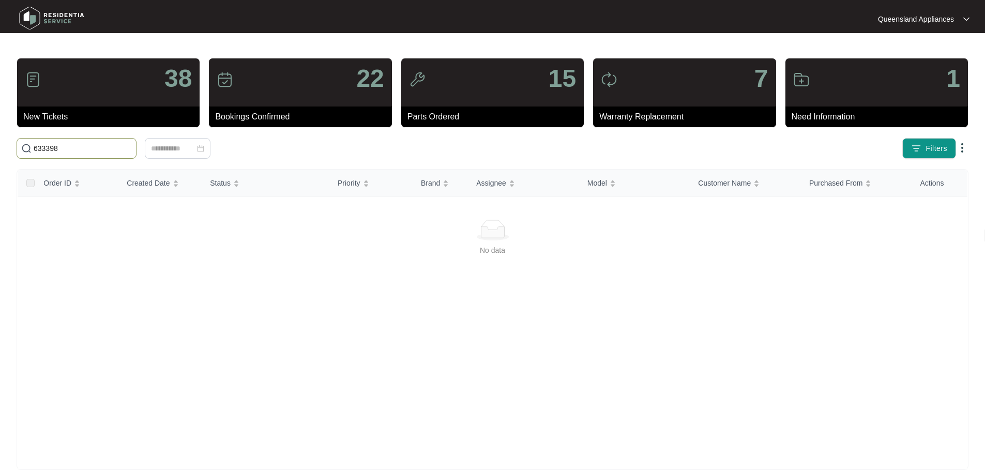
click at [37, 149] on input "633398" at bounding box center [83, 148] width 98 height 11
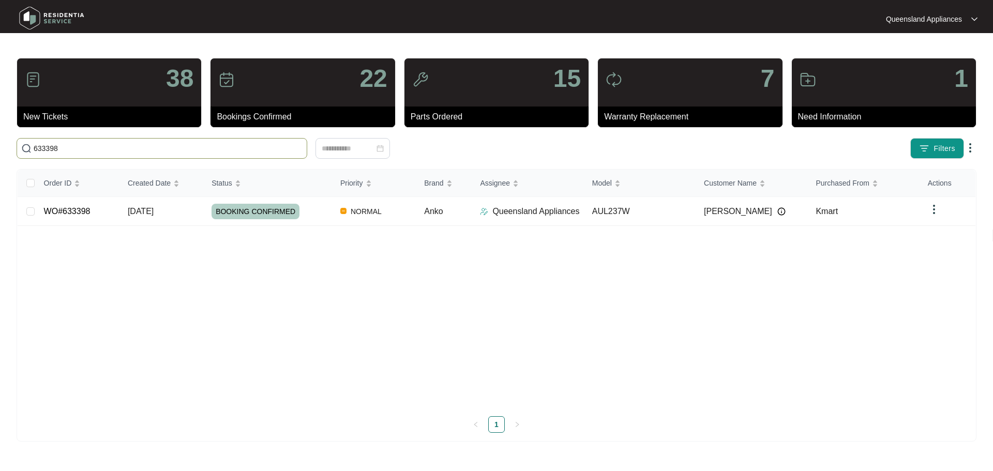
click at [107, 152] on input "633398" at bounding box center [168, 148] width 269 height 11
paste input "191"
type input "633191"
click at [348, 214] on span "NORMAL" at bounding box center [365, 211] width 39 height 12
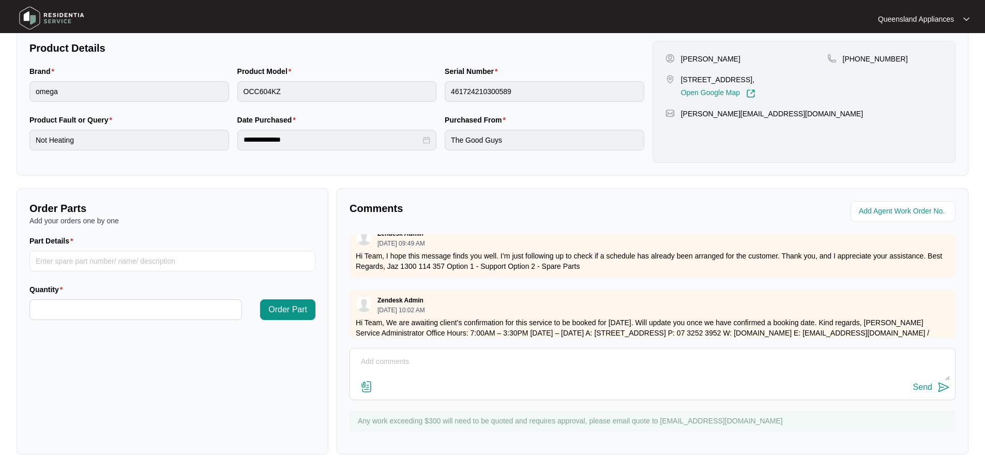
scroll to position [192, 0]
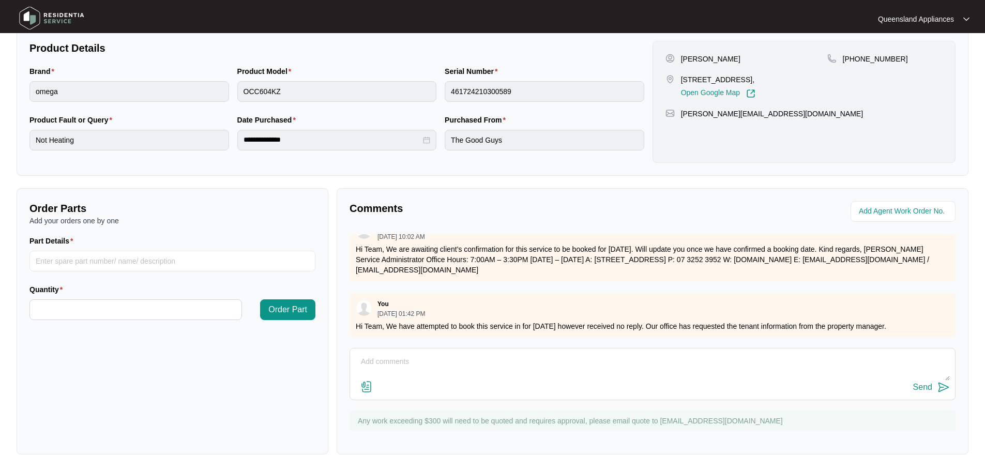
click at [601, 368] on textarea at bounding box center [652, 367] width 595 height 27
type textarea "h"
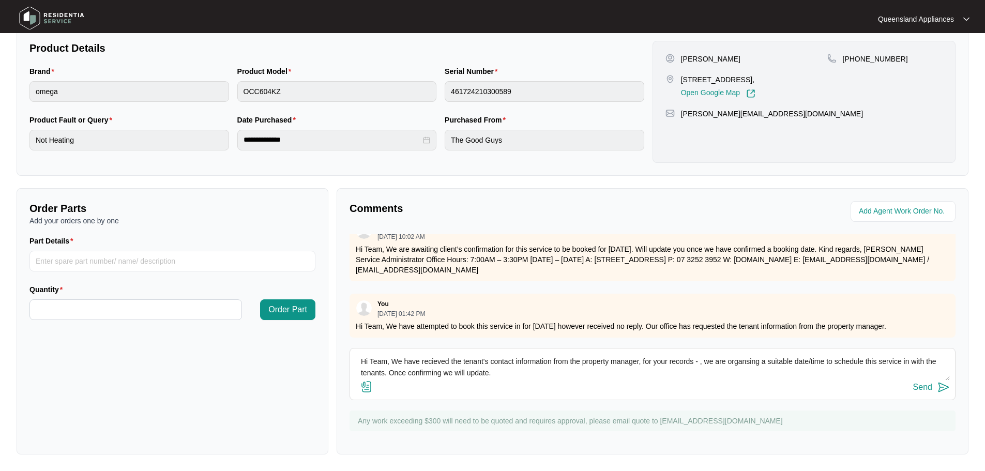
drag, startPoint x: 433, startPoint y: 366, endPoint x: 426, endPoint y: 365, distance: 7.3
click at [433, 366] on textarea "Hi Team, We have recieved the tenant's contact information from the property ma…" at bounding box center [652, 367] width 595 height 27
drag, startPoint x: 402, startPoint y: 361, endPoint x: 462, endPoint y: 358, distance: 60.0
click at [462, 358] on textarea "Hi Team, We have received the tenant's contact information from the property ma…" at bounding box center [652, 367] width 595 height 27
drag, startPoint x: 710, startPoint y: 363, endPoint x: 649, endPoint y: 366, distance: 60.6
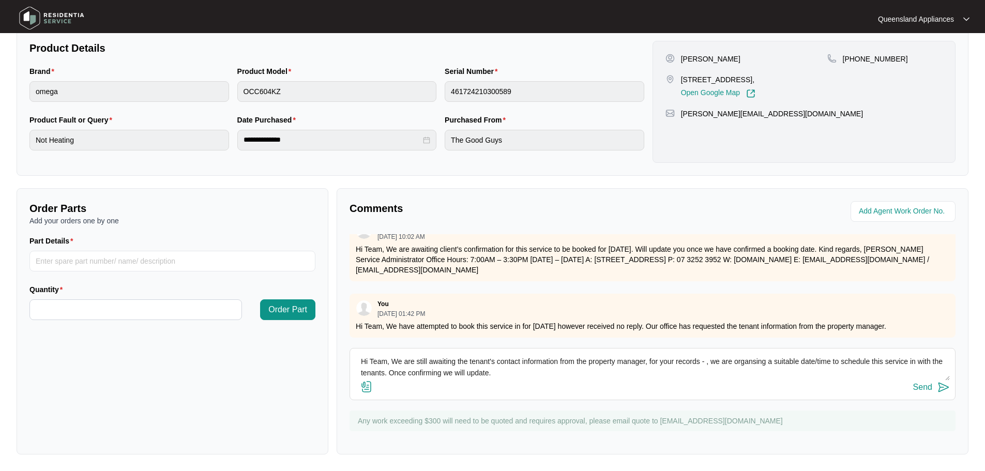
click at [649, 366] on textarea "Hi Team, We are still awaiting the tenant's contact information from the proper…" at bounding box center [652, 367] width 595 height 27
drag, startPoint x: 736, startPoint y: 359, endPoint x: 678, endPoint y: 387, distance: 63.6
click at [678, 387] on div "Send" at bounding box center [652, 388] width 595 height 14
drag, startPoint x: 389, startPoint y: 372, endPoint x: 499, endPoint y: 383, distance: 110.2
click at [501, 380] on div "Hi Team, We are still awaiting the tenant's contact information from the proper…" at bounding box center [653, 374] width 606 height 52
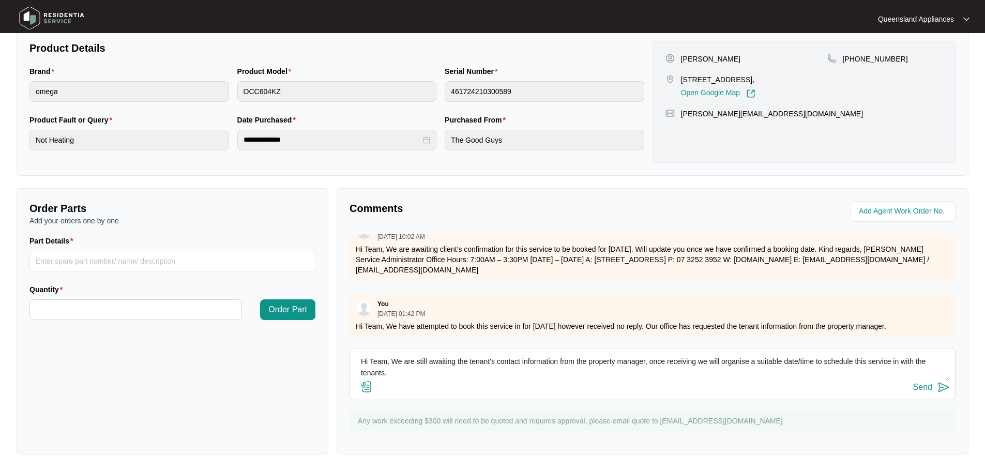
type textarea "Hi Team, We are still awaiting the tenant's contact information from the proper…"
click at [941, 394] on button "Send" at bounding box center [931, 388] width 37 height 14
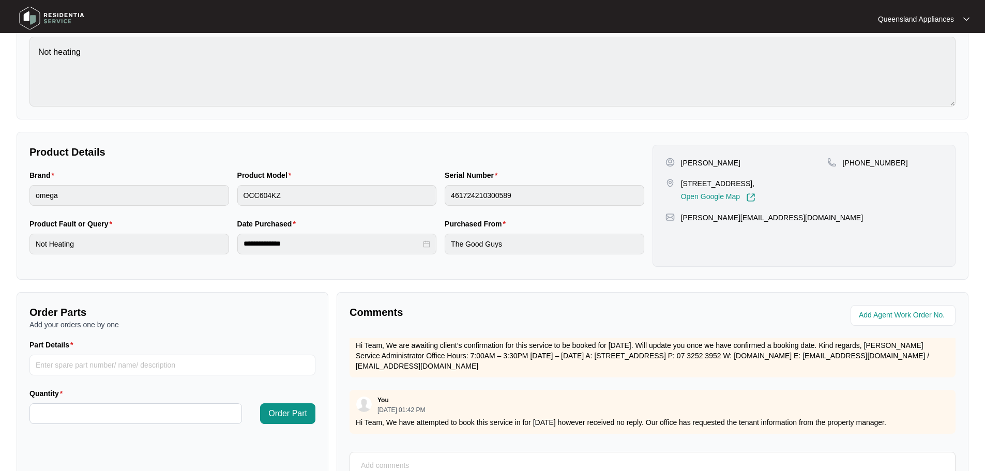
scroll to position [8, 0]
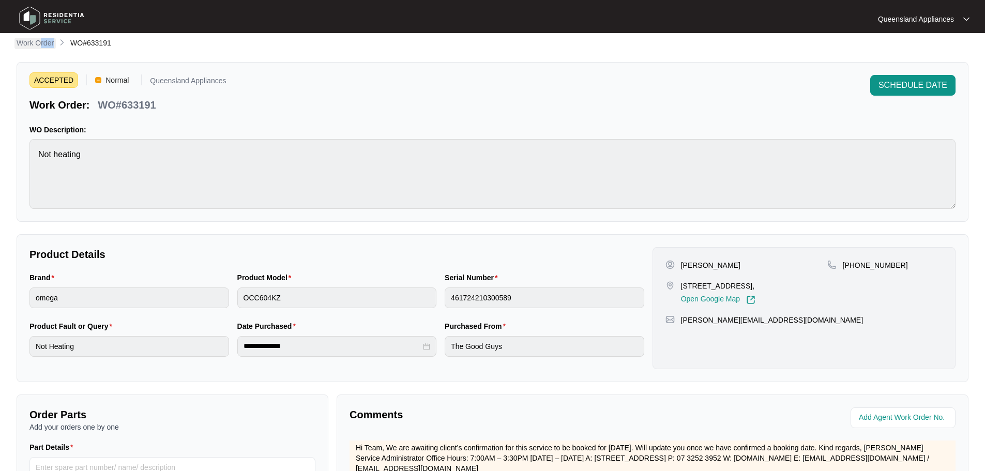
click at [38, 48] on div "**********" at bounding box center [493, 349] width 952 height 624
click at [38, 48] on p "Work Order" at bounding box center [35, 43] width 37 height 10
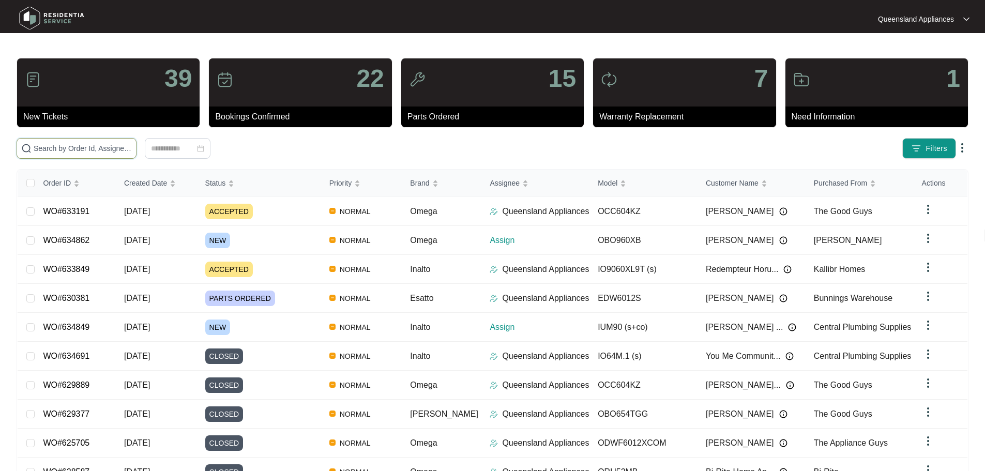
drag, startPoint x: 86, startPoint y: 138, endPoint x: 87, endPoint y: 150, distance: 13.0
click at [87, 146] on div "39 New Tickets 22 Bookings Confirmed 15 Parts Ordered 7 Warranty Replacement 1 …" at bounding box center [493, 289] width 952 height 462
click at [88, 151] on input "text" at bounding box center [83, 148] width 98 height 11
paste input "633174"
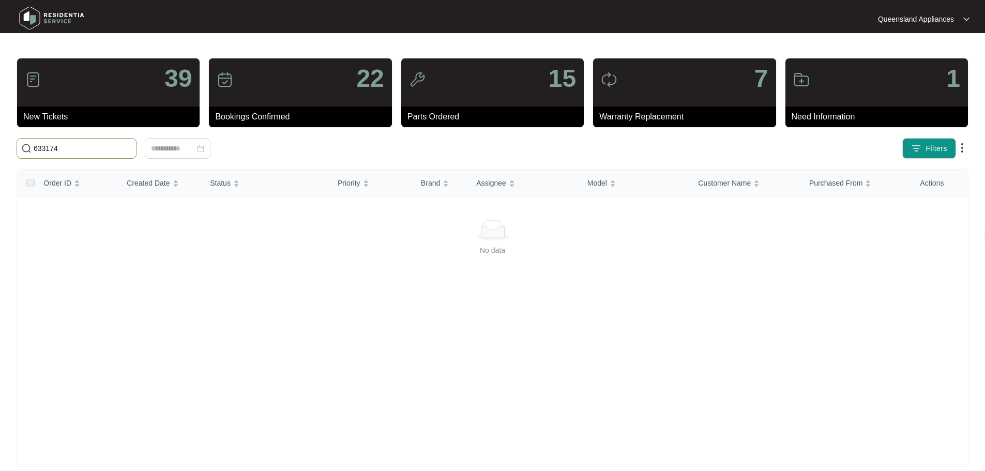
drag, startPoint x: 52, startPoint y: 148, endPoint x: 19, endPoint y: 140, distance: 34.1
click at [19, 140] on span "633174" at bounding box center [77, 148] width 120 height 21
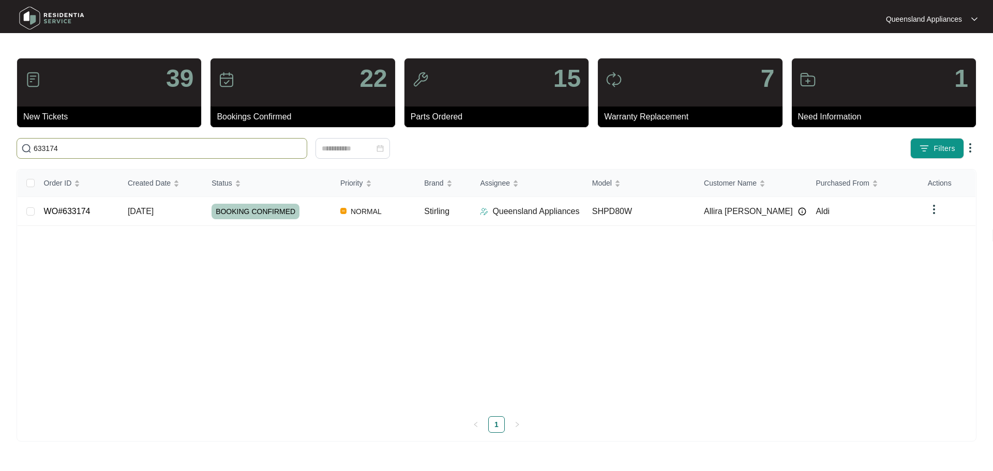
click at [68, 147] on input "633174" at bounding box center [168, 148] width 269 height 11
paste input "2648"
type input "632648"
click at [277, 208] on div "ACCEPTED" at bounding box center [271, 212] width 120 height 16
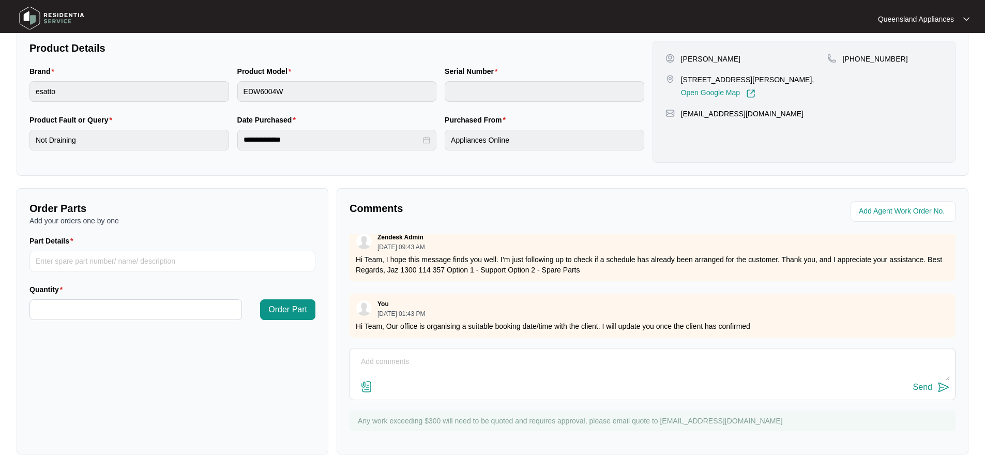
scroll to position [15, 0]
drag, startPoint x: 453, startPoint y: 315, endPoint x: 849, endPoint y: 321, distance: 395.6
click at [863, 321] on p "Hi Team, Our office is organising a suitable booking date/time with the client.…" at bounding box center [653, 326] width 594 height 10
drag, startPoint x: 844, startPoint y: 322, endPoint x: 860, endPoint y: 303, distance: 25.7
click at [844, 323] on p "Hi Team, Our office is organising a suitable booking date/time with the client.…" at bounding box center [653, 326] width 594 height 10
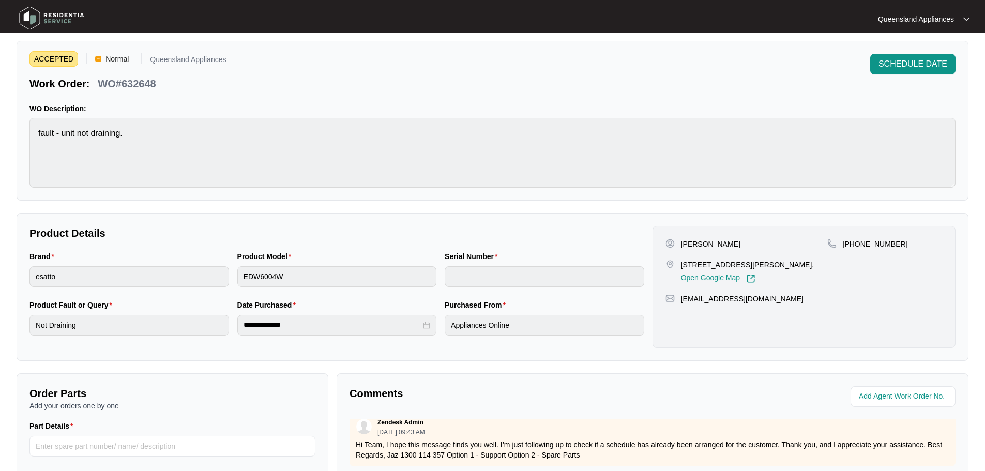
scroll to position [0, 0]
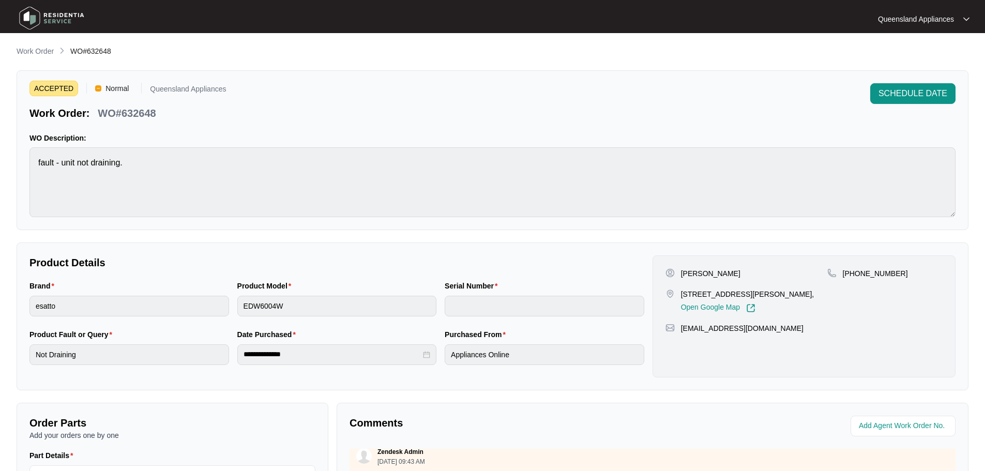
click at [41, 52] on p "Work Order" at bounding box center [35, 51] width 37 height 10
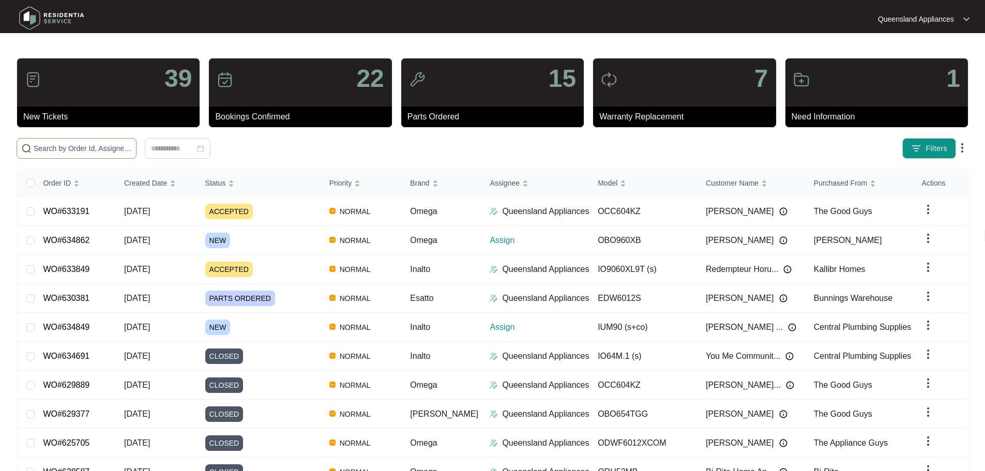
click at [107, 143] on input "text" at bounding box center [83, 148] width 98 height 11
paste input "632514"
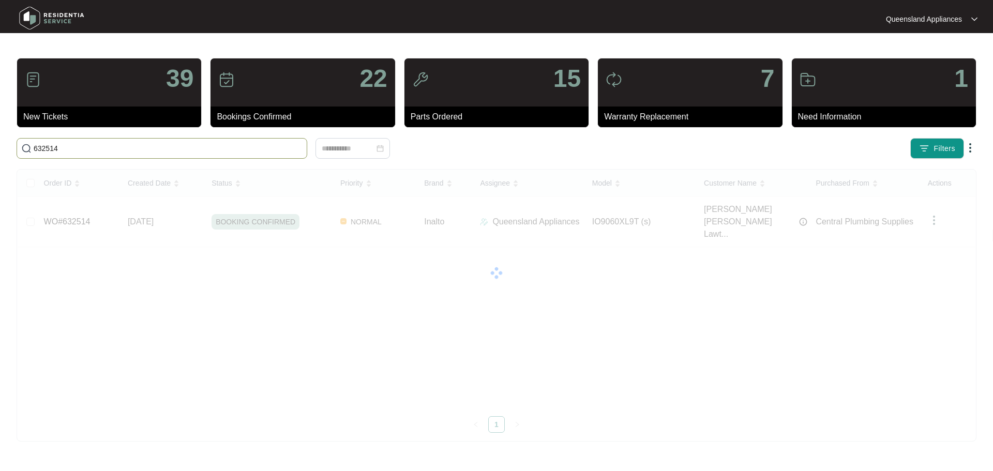
click at [148, 150] on input "632514" at bounding box center [168, 148] width 269 height 11
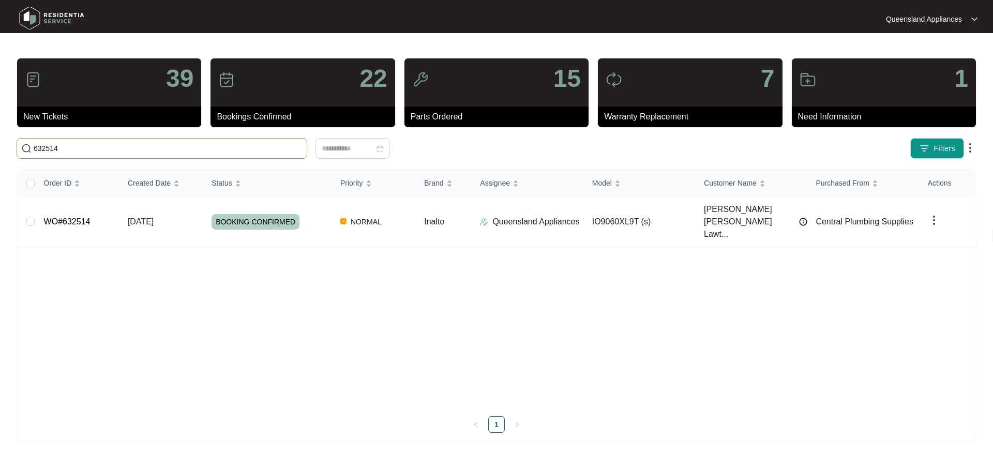
click at [148, 150] on input "632514" at bounding box center [168, 148] width 269 height 11
paste input "4"
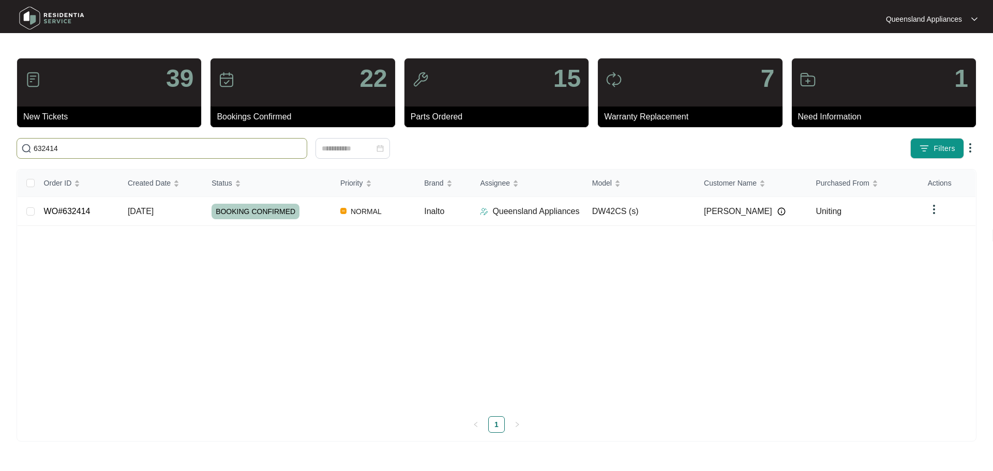
click at [113, 143] on span "632414" at bounding box center [162, 148] width 291 height 21
click at [113, 143] on input "632414" at bounding box center [168, 148] width 269 height 11
paste input "317"
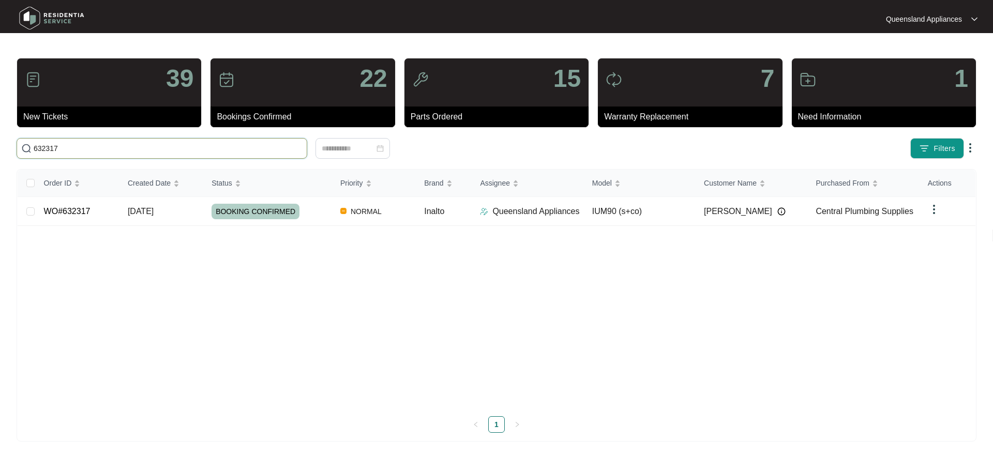
drag, startPoint x: 138, startPoint y: 153, endPoint x: 141, endPoint y: 146, distance: 6.9
click at [139, 152] on input "632317" at bounding box center [168, 148] width 269 height 11
click at [142, 146] on input "632317" at bounding box center [168, 148] width 269 height 11
click at [141, 150] on input "632317" at bounding box center [168, 148] width 269 height 11
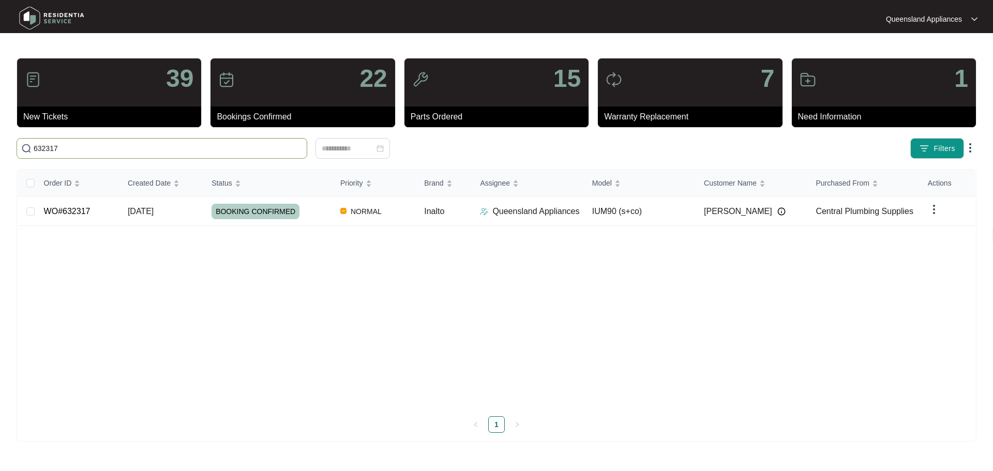
paste input "298"
click at [80, 154] on input "632298" at bounding box center [168, 148] width 269 height 11
drag, startPoint x: 80, startPoint y: 154, endPoint x: 84, endPoint y: 165, distance: 12.1
click at [80, 154] on span "632298" at bounding box center [162, 148] width 291 height 21
paste input "023"
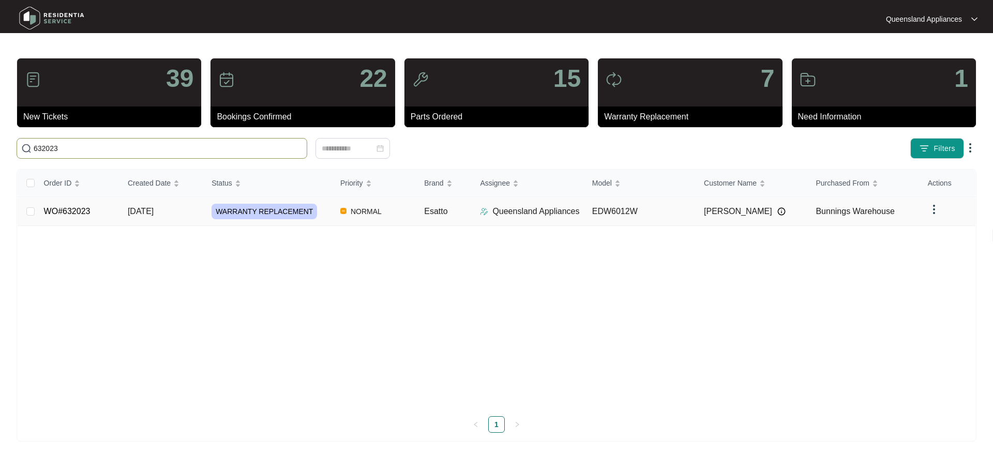
type input "632023"
click at [188, 214] on td "[DATE]" at bounding box center [161, 211] width 84 height 29
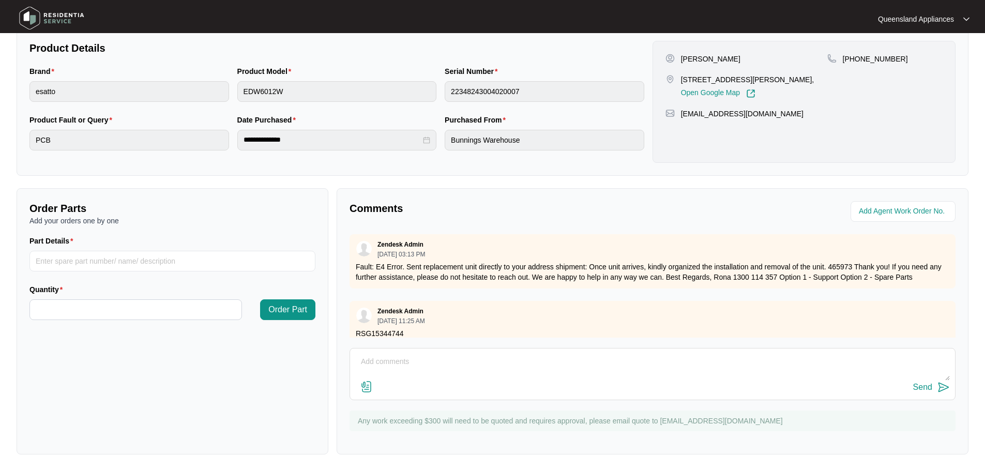
scroll to position [71, 0]
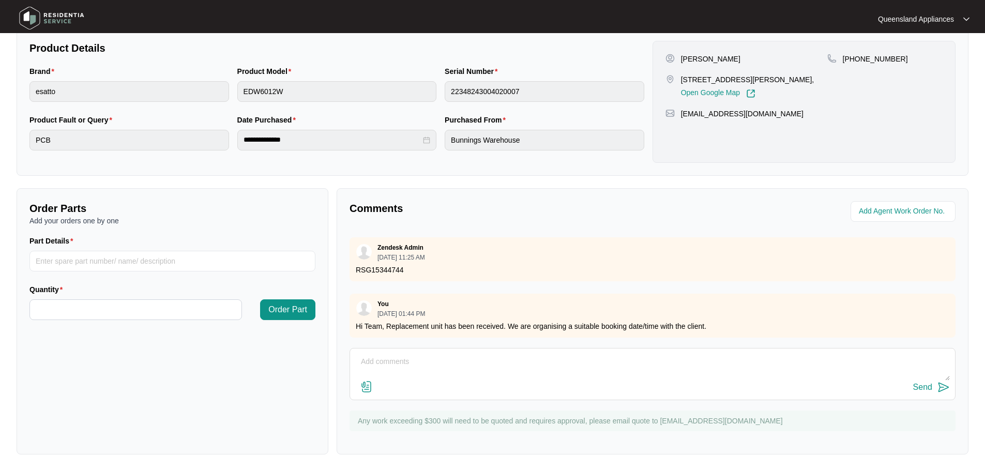
click at [473, 364] on textarea at bounding box center [652, 367] width 595 height 27
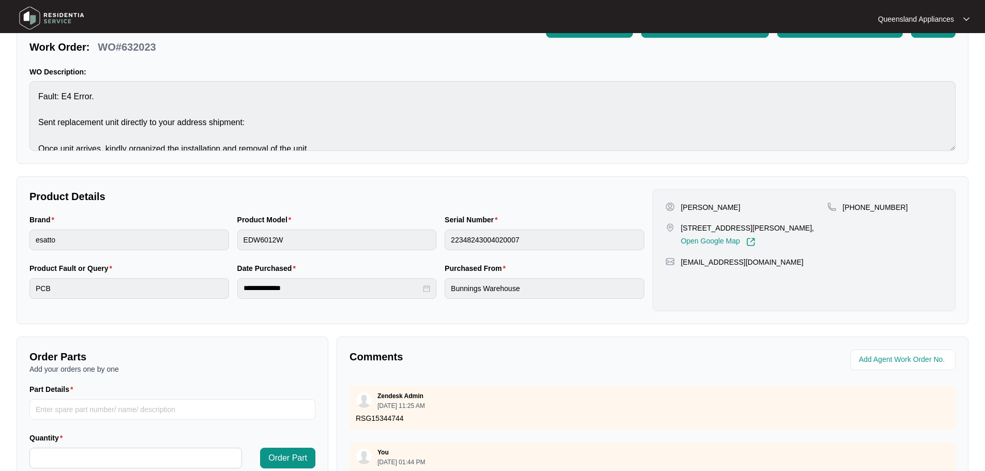
scroll to position [0, 0]
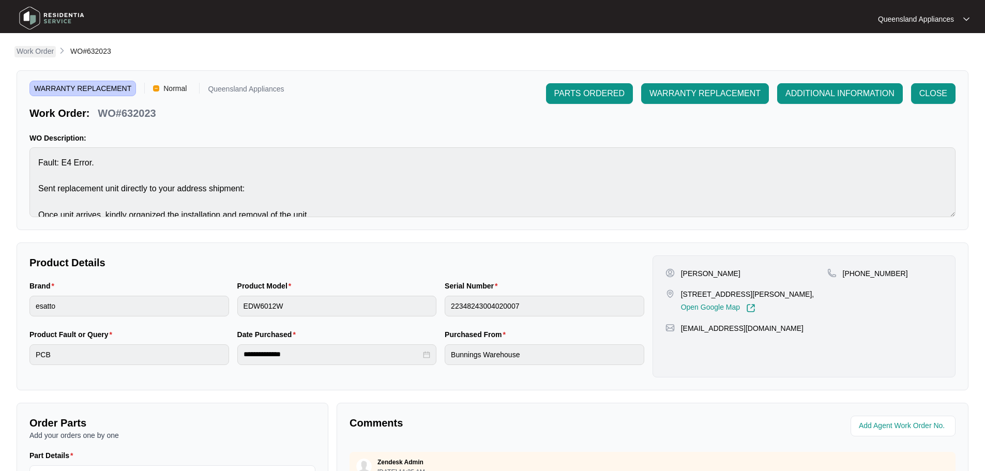
click at [35, 52] on p "Work Order" at bounding box center [35, 51] width 37 height 10
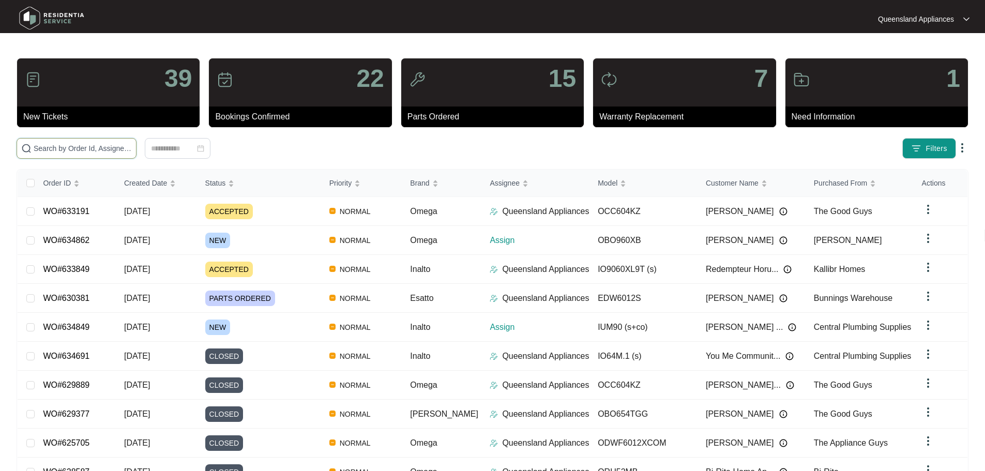
click at [92, 148] on input "text" at bounding box center [83, 148] width 98 height 11
paste input "631787"
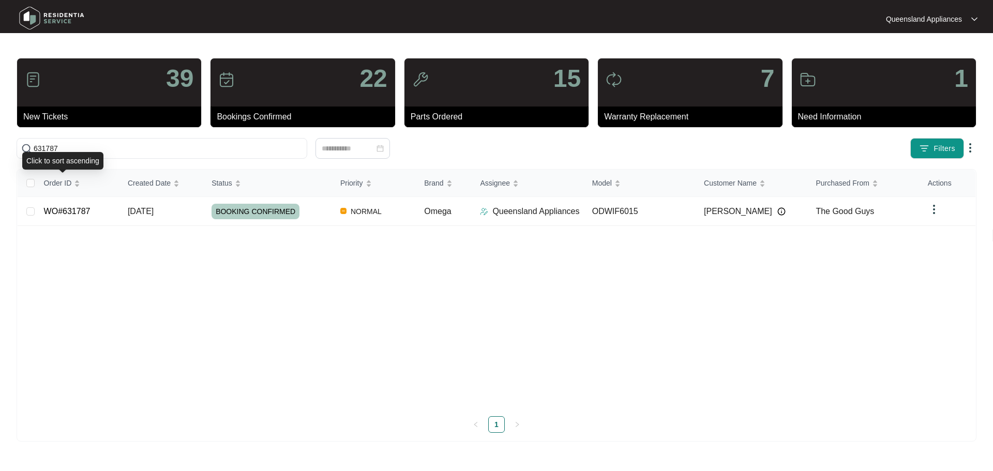
click at [68, 154] on div "Click to sort ascending" at bounding box center [62, 161] width 81 height 18
click at [68, 148] on input "631787" at bounding box center [168, 148] width 269 height 11
paste input "59"
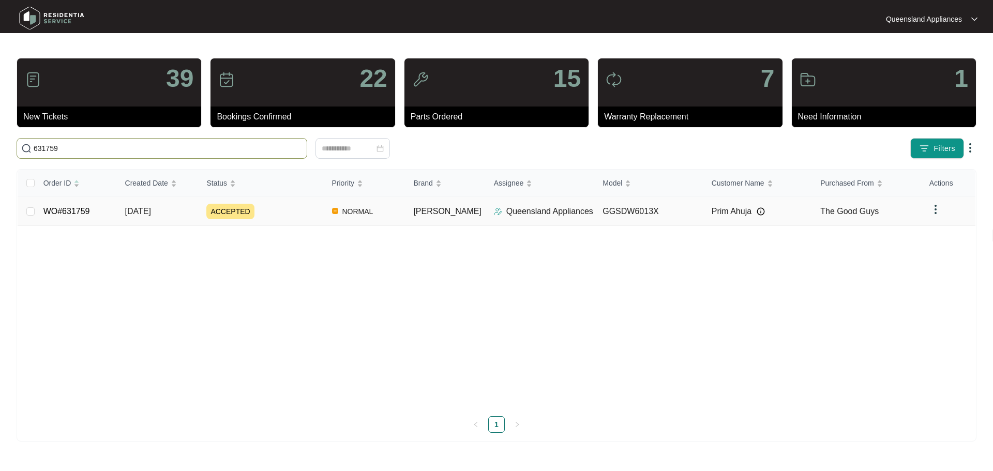
type input "631759"
drag, startPoint x: 199, startPoint y: 217, endPoint x: 213, endPoint y: 215, distance: 14.6
click at [199, 217] on td "[DATE]" at bounding box center [158, 211] width 82 height 29
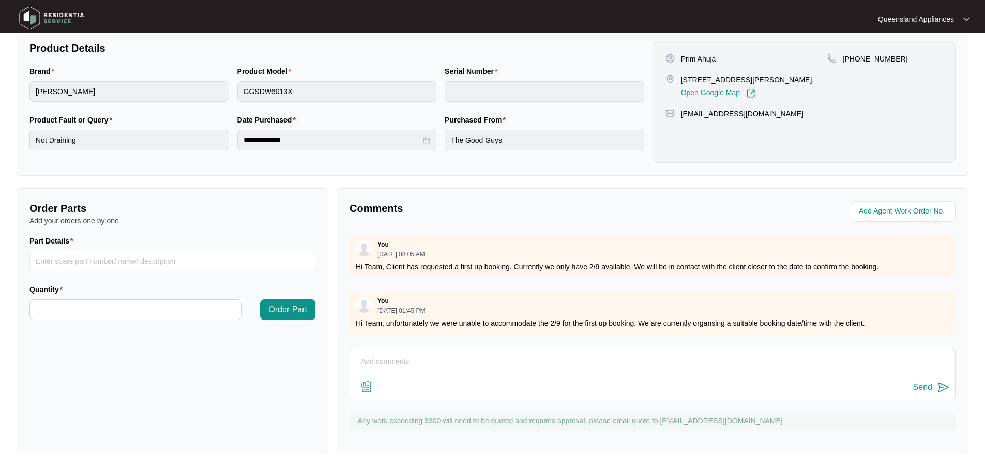
scroll to position [5, 0]
drag, startPoint x: 533, startPoint y: 322, endPoint x: 880, endPoint y: 318, distance: 347.0
click at [880, 319] on p "Hi Team, unfortunately we were unable to accommodate the 2/9 for the first up b…" at bounding box center [653, 323] width 594 height 10
click at [896, 318] on p "Hi Team, unfortunately we were unable to accommodate the 2/9 for the first up b…" at bounding box center [653, 323] width 594 height 10
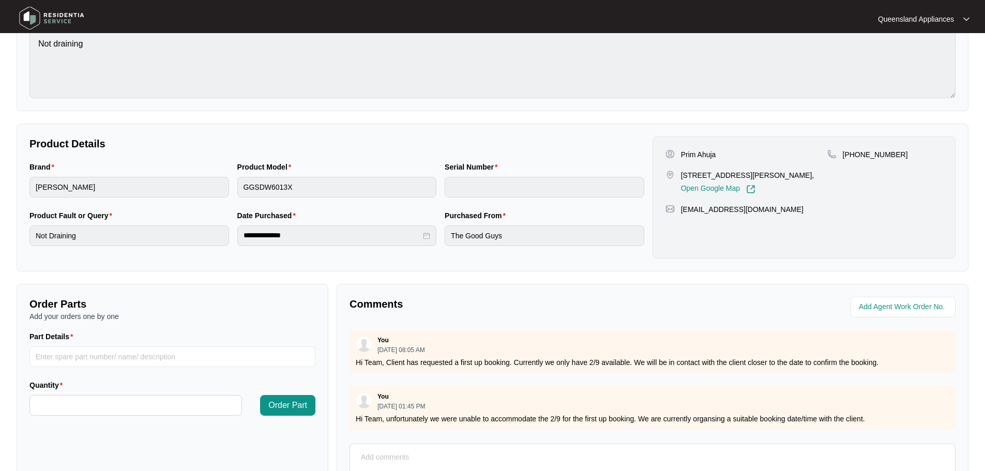
scroll to position [0, 0]
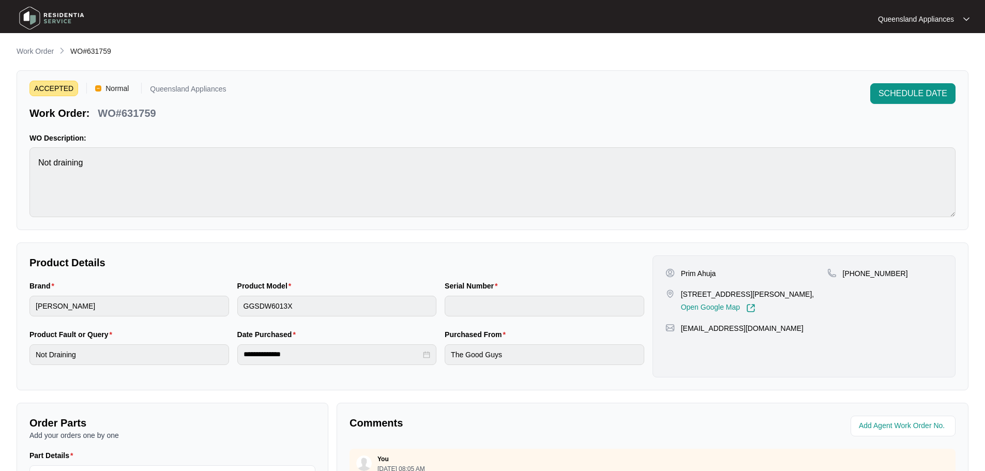
click at [41, 44] on main "**********" at bounding box center [492, 343] width 985 height 686
click at [32, 56] on main "**********" at bounding box center [492, 343] width 985 height 686
click at [32, 54] on p "Work Order" at bounding box center [35, 51] width 37 height 10
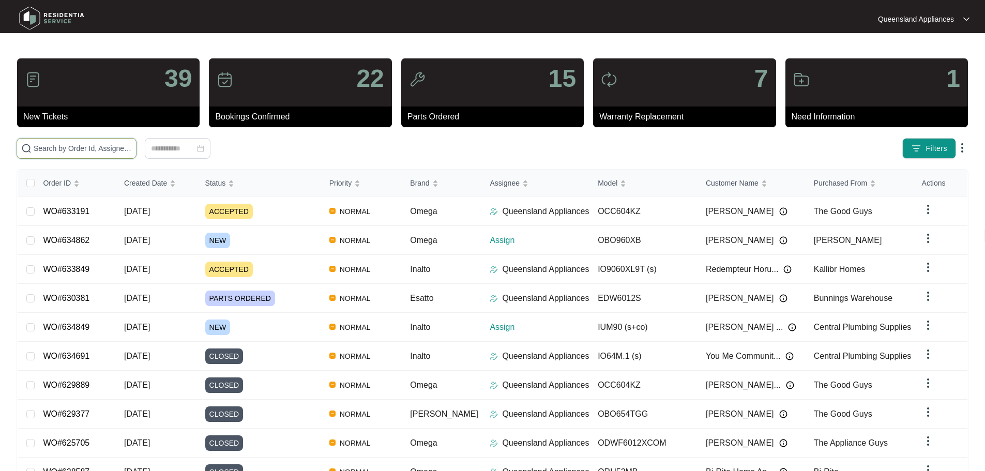
click at [132, 151] on input "text" at bounding box center [83, 148] width 98 height 11
paste input "631680"
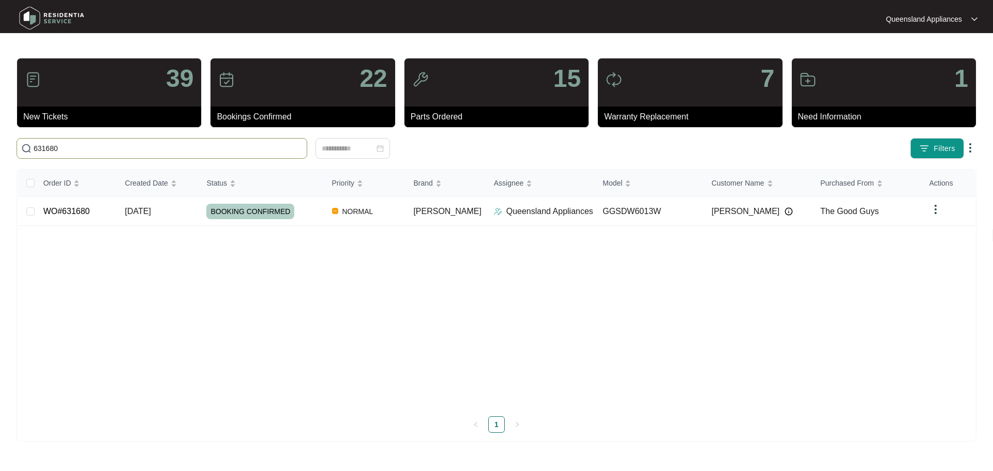
drag, startPoint x: 248, startPoint y: 156, endPoint x: 249, endPoint y: 150, distance: 5.8
click at [248, 156] on span "631680" at bounding box center [162, 148] width 291 height 21
click at [249, 148] on input "631680" at bounding box center [168, 148] width 269 height 11
paste input "54"
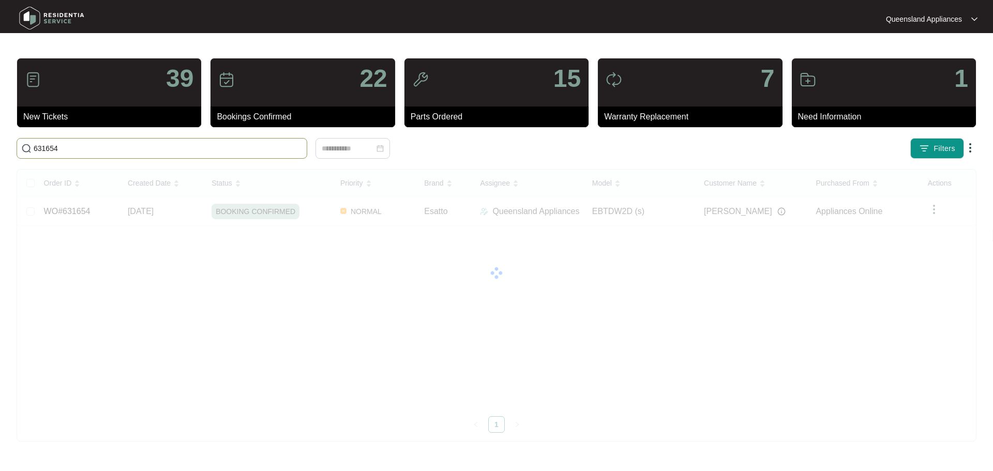
drag, startPoint x: 251, startPoint y: 157, endPoint x: 250, endPoint y: 149, distance: 8.4
click at [251, 157] on span "631654" at bounding box center [162, 148] width 291 height 21
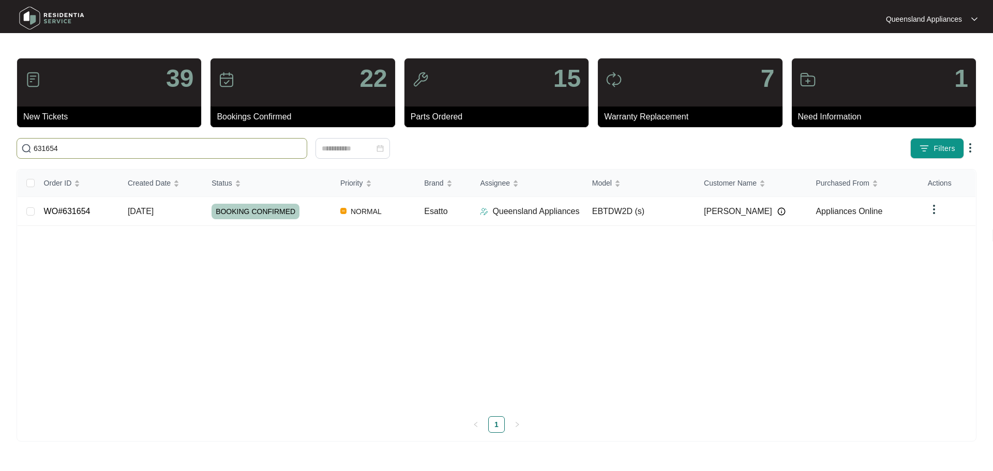
click at [249, 148] on input "631654" at bounding box center [168, 148] width 269 height 11
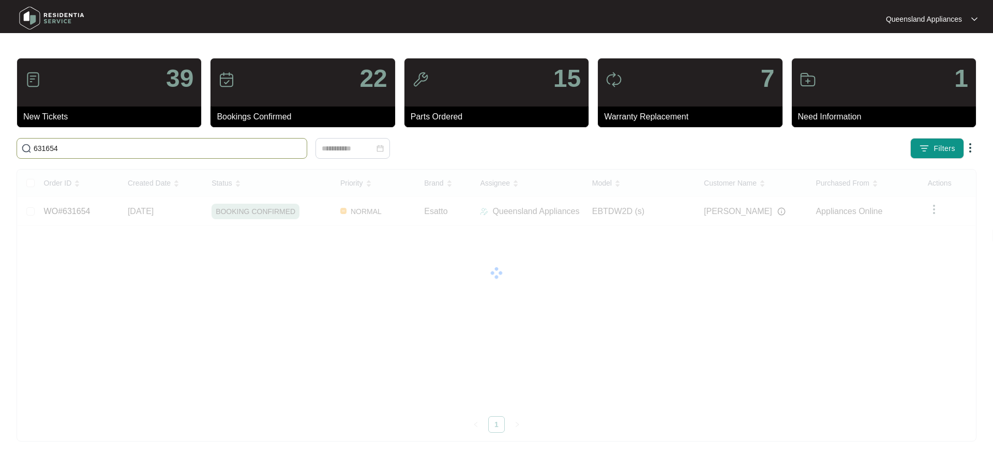
click at [246, 149] on input "631654" at bounding box center [168, 148] width 269 height 11
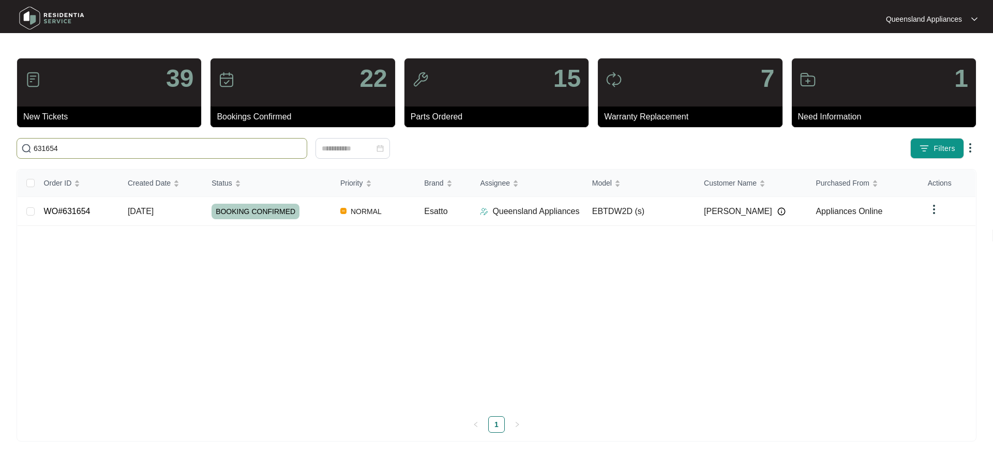
click at [245, 148] on input "631654" at bounding box center [168, 148] width 269 height 11
paste input "120"
type input "631120"
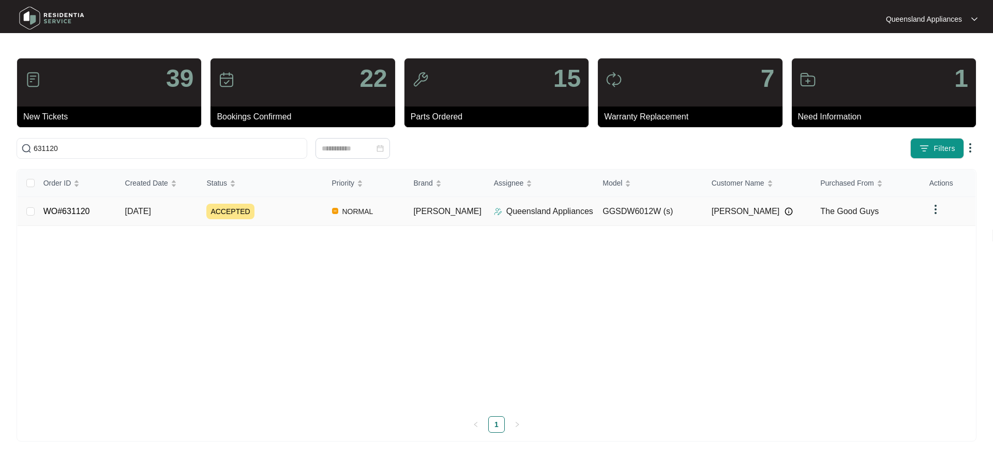
click at [316, 210] on div "ACCEPTED" at bounding box center [264, 212] width 117 height 16
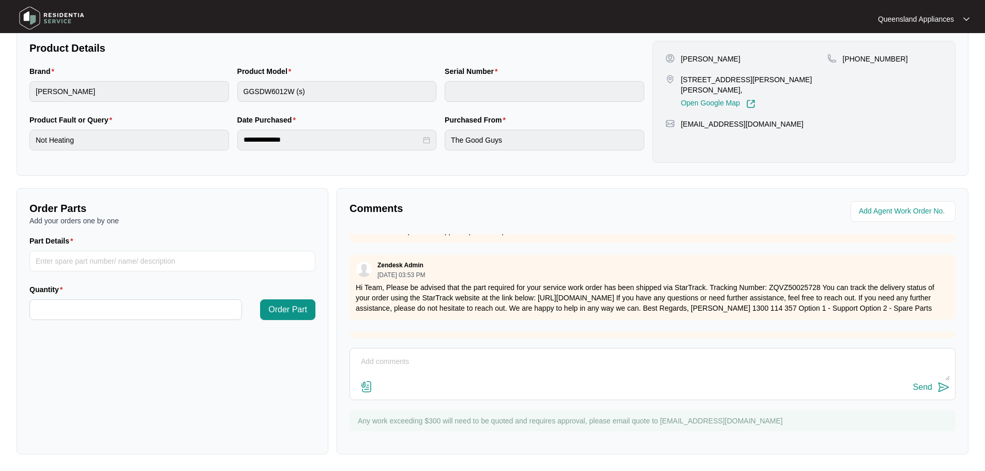
scroll to position [92, 0]
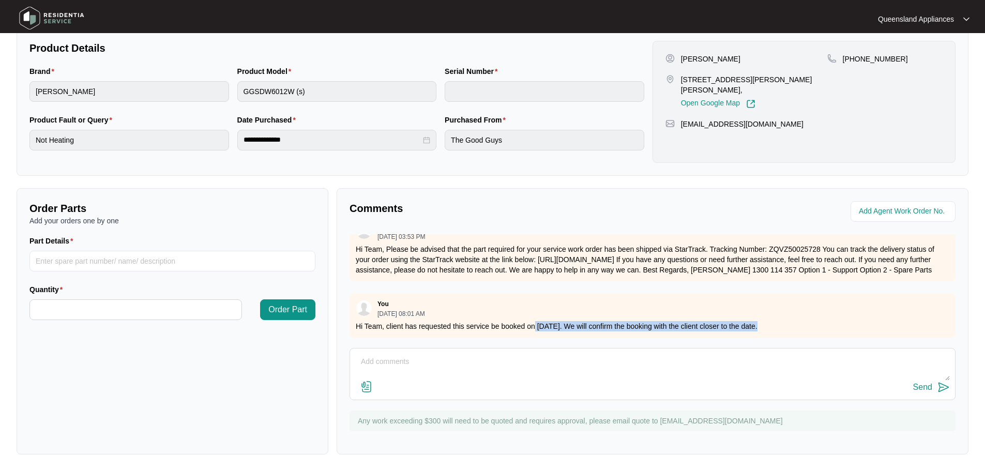
drag, startPoint x: 534, startPoint y: 319, endPoint x: 844, endPoint y: 341, distance: 311.1
click at [844, 341] on div "Comments Zendesk Admin [DATE] 11:45 AM heating element sent to you on shipment …" at bounding box center [653, 321] width 632 height 266
click at [770, 322] on p "Hi Team, client has requested this service be booked on [DATE]. We will confirm…" at bounding box center [653, 326] width 594 height 10
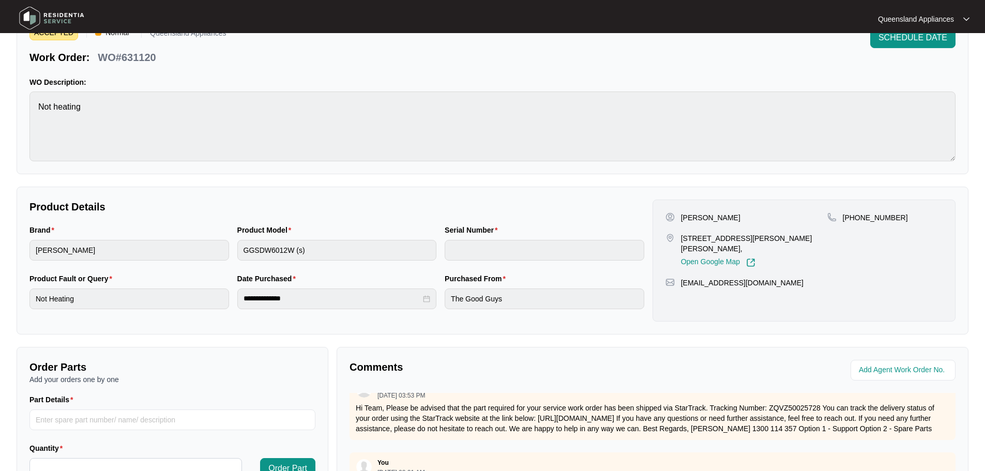
scroll to position [0, 0]
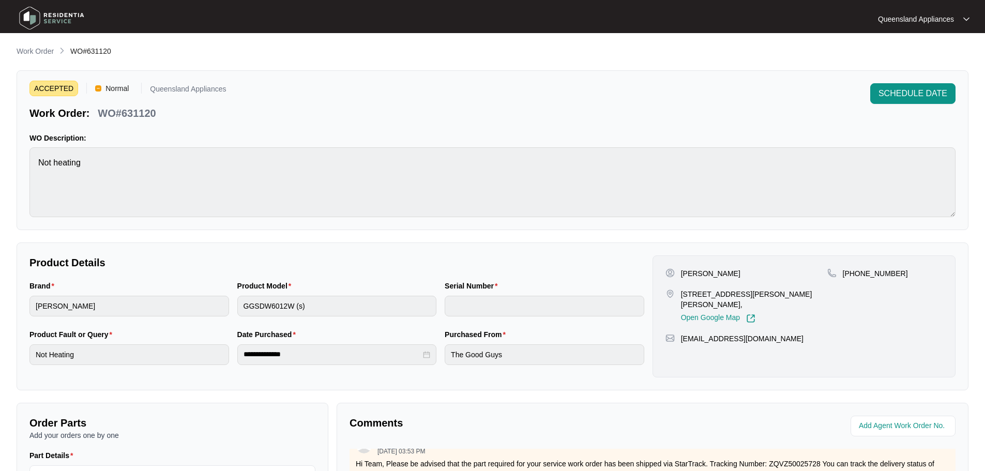
click at [37, 49] on p "Work Order" at bounding box center [35, 51] width 37 height 10
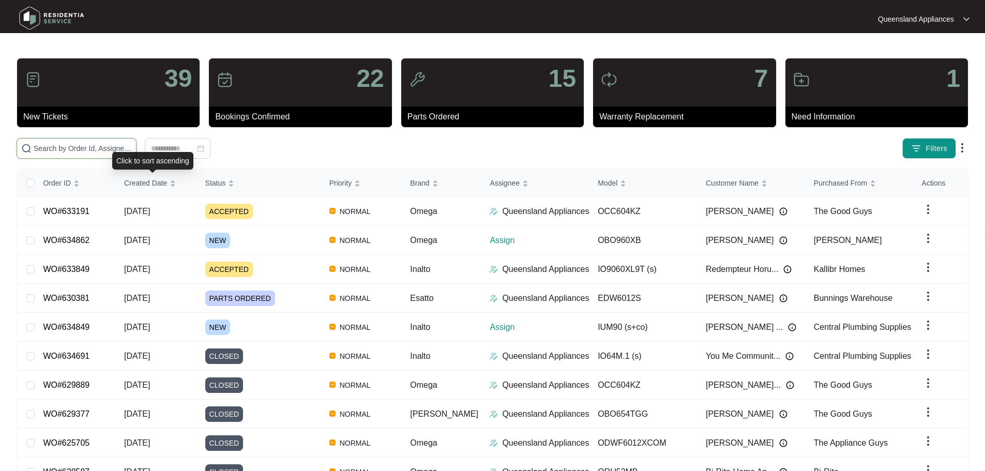
click at [125, 148] on input "text" at bounding box center [83, 148] width 98 height 11
paste input "631113"
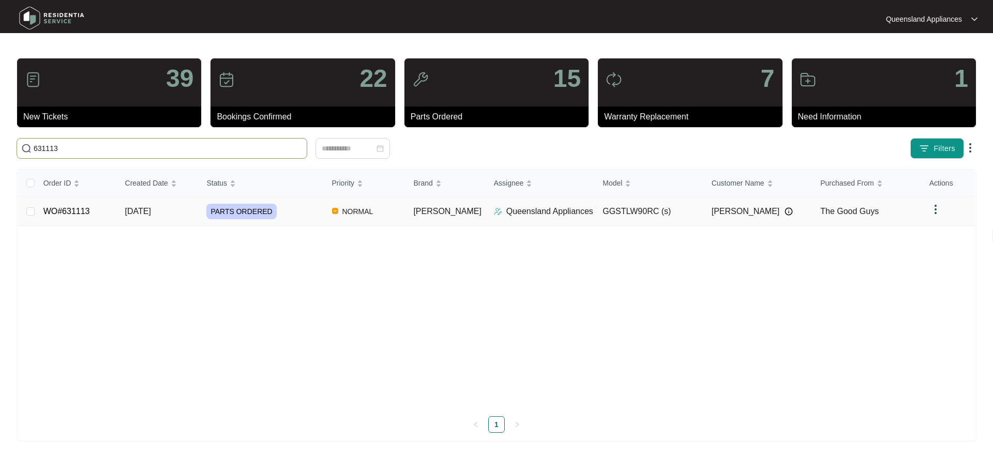
type input "631113"
click at [282, 213] on div "PARTS ORDERED" at bounding box center [264, 212] width 117 height 16
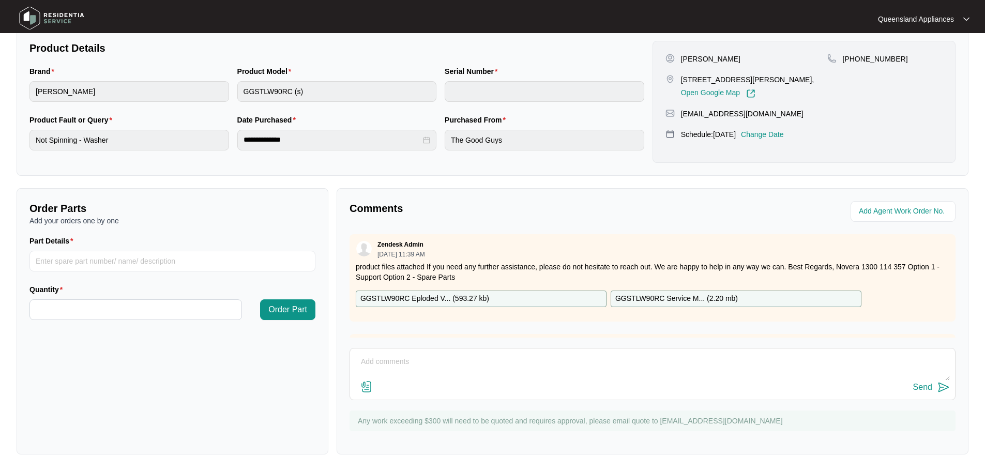
scroll to position [290, 0]
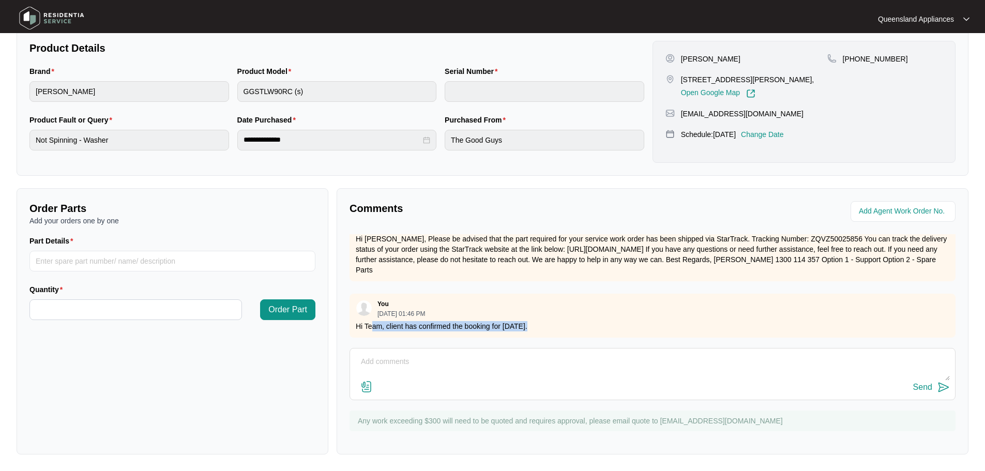
drag, startPoint x: 371, startPoint y: 316, endPoint x: 552, endPoint y: 327, distance: 181.9
click at [553, 327] on div "You [DATE] 01:46 PM Hi Team, client has confirmed the booking for [DATE]." at bounding box center [653, 316] width 606 height 44
click at [541, 321] on p "Hi Team, client has confirmed the booking for [DATE]." at bounding box center [653, 326] width 594 height 10
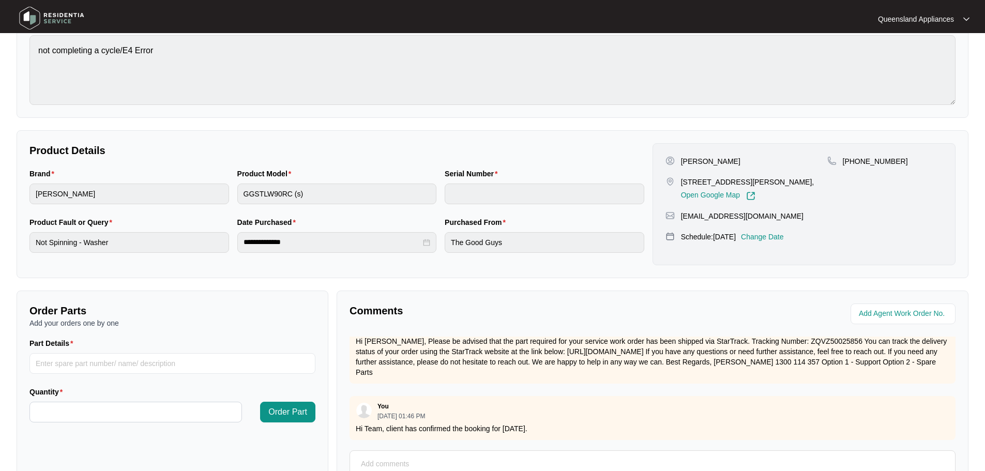
scroll to position [0, 0]
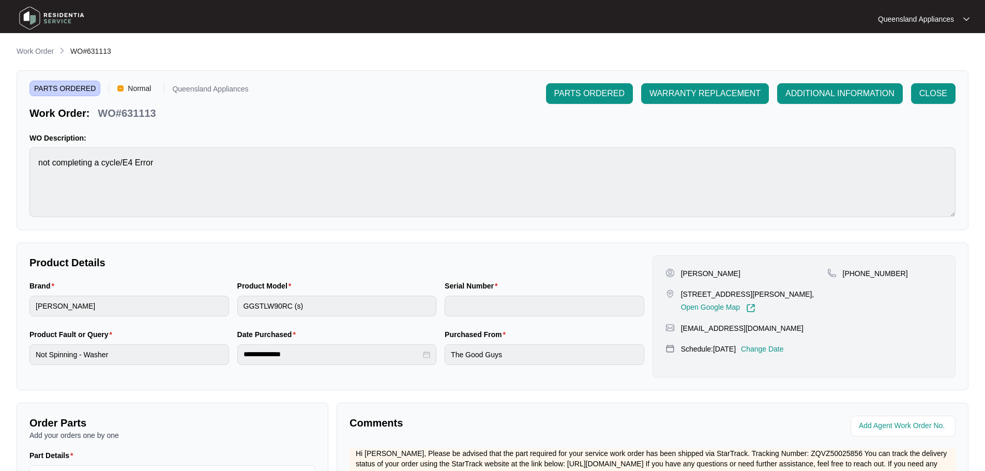
click at [37, 44] on main "**********" at bounding box center [492, 343] width 985 height 686
click at [38, 48] on p "Work Order" at bounding box center [35, 51] width 37 height 10
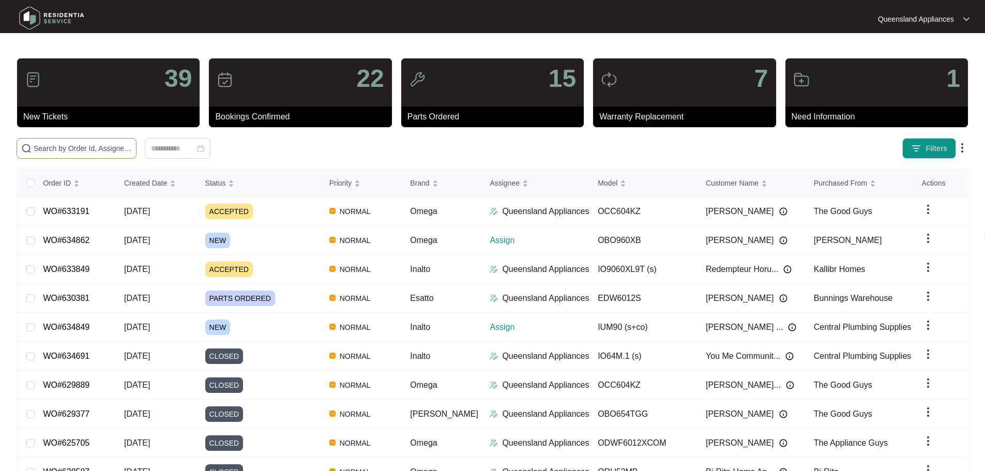
click at [107, 141] on span at bounding box center [77, 148] width 120 height 21
paste input "631073"
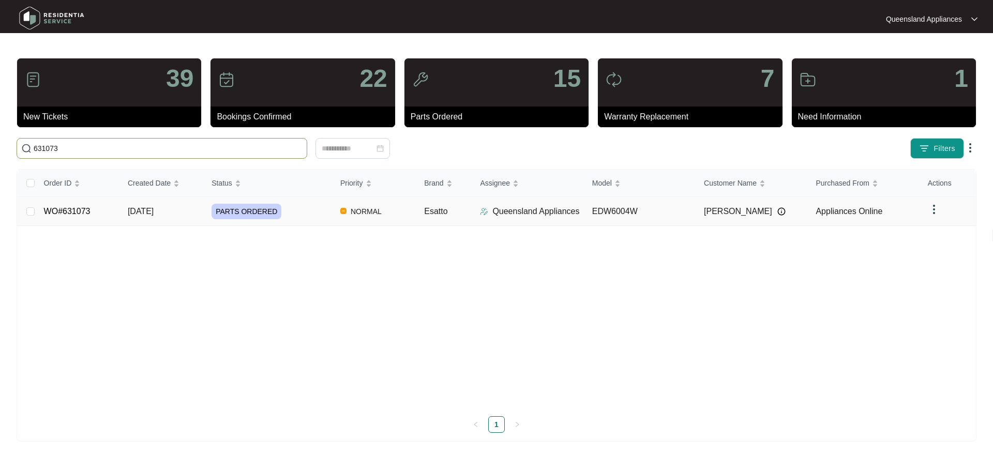
type input "631073"
click at [334, 203] on td "NORMAL" at bounding box center [374, 211] width 84 height 29
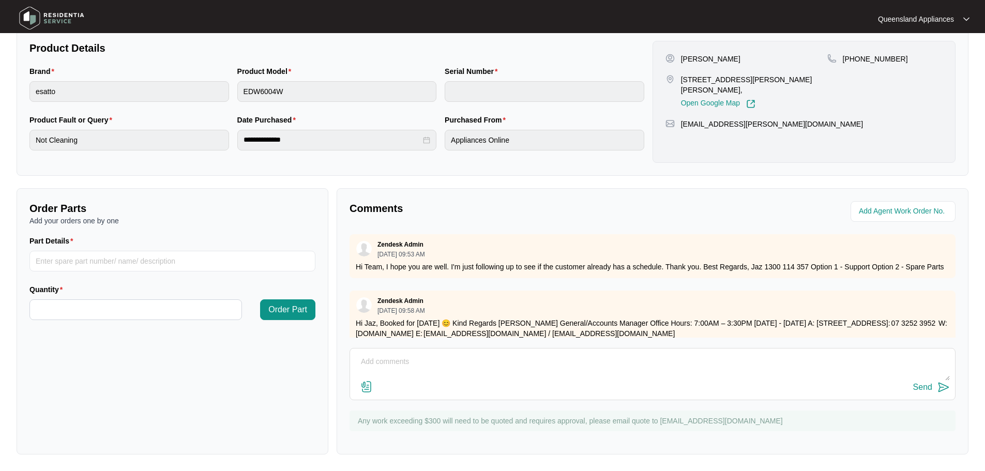
scroll to position [267, 0]
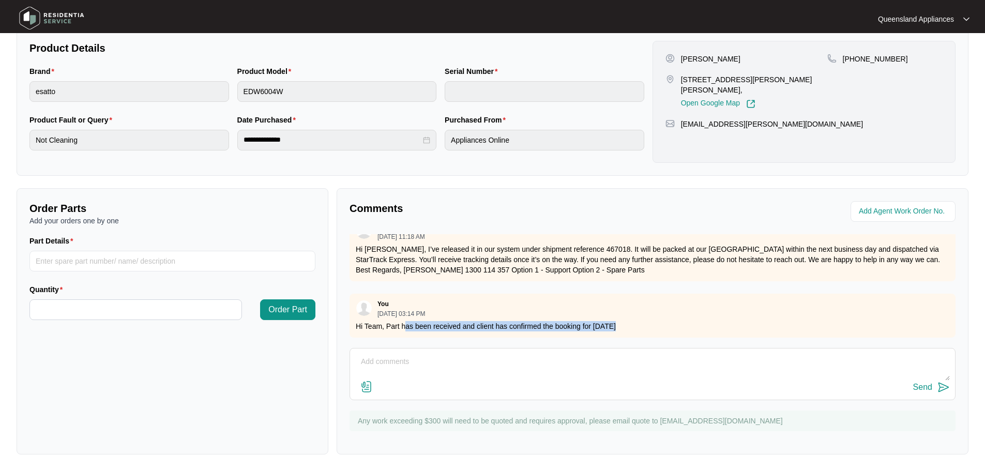
drag, startPoint x: 406, startPoint y: 316, endPoint x: 616, endPoint y: 322, distance: 210.5
click at [610, 340] on div "Comments Zendesk Admin [DATE] 09:53 AM Hi Team, I hope you are well. I'm just f…" at bounding box center [653, 321] width 632 height 266
click at [624, 309] on div "You [DATE] 03:14 PM Hi Team, Part has been received and client has confirmed th…" at bounding box center [653, 316] width 606 height 44
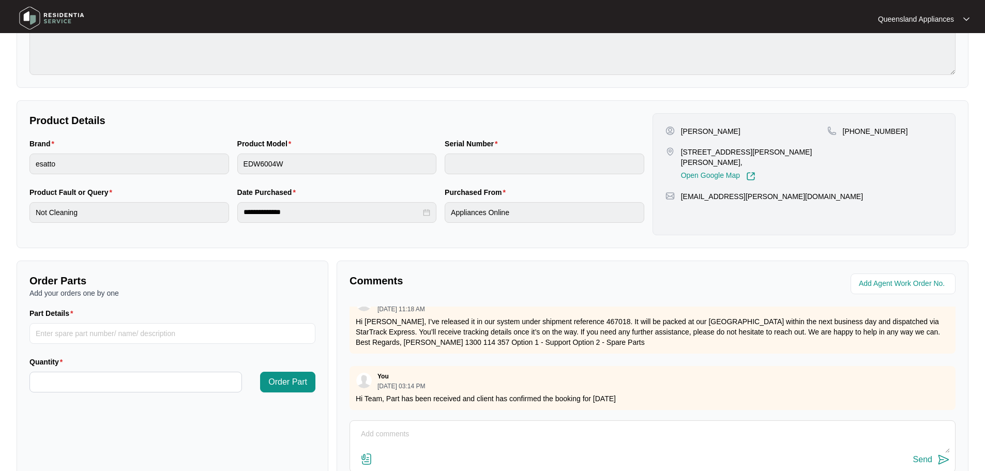
scroll to position [8, 0]
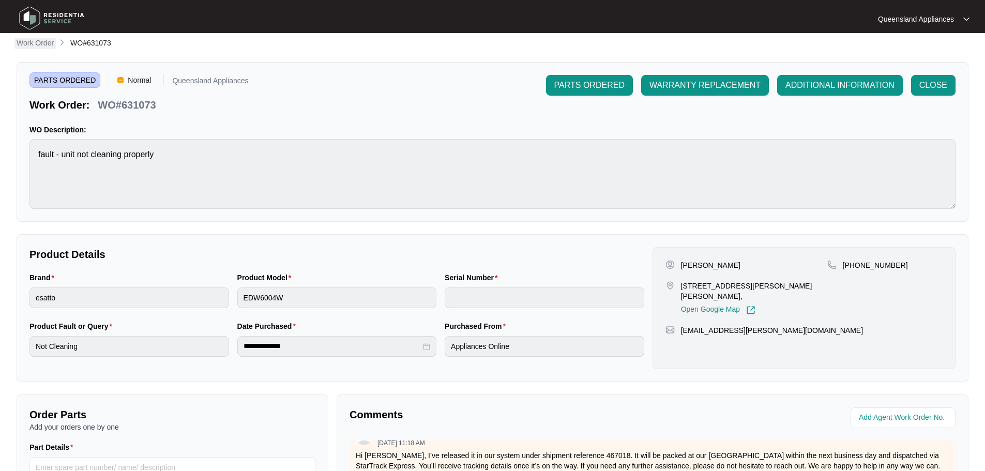
drag, startPoint x: 54, startPoint y: 48, endPoint x: 37, endPoint y: 41, distance: 17.9
click at [53, 48] on ol "Work Order WO#631073" at bounding box center [64, 43] width 95 height 12
click at [37, 41] on p "Work Order" at bounding box center [35, 43] width 37 height 10
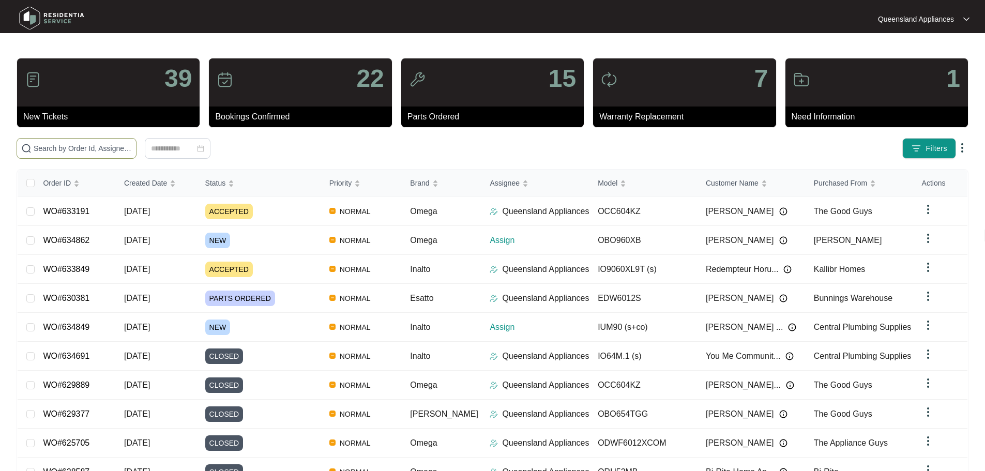
click at [126, 145] on input "text" at bounding box center [83, 148] width 98 height 11
paste input "630789"
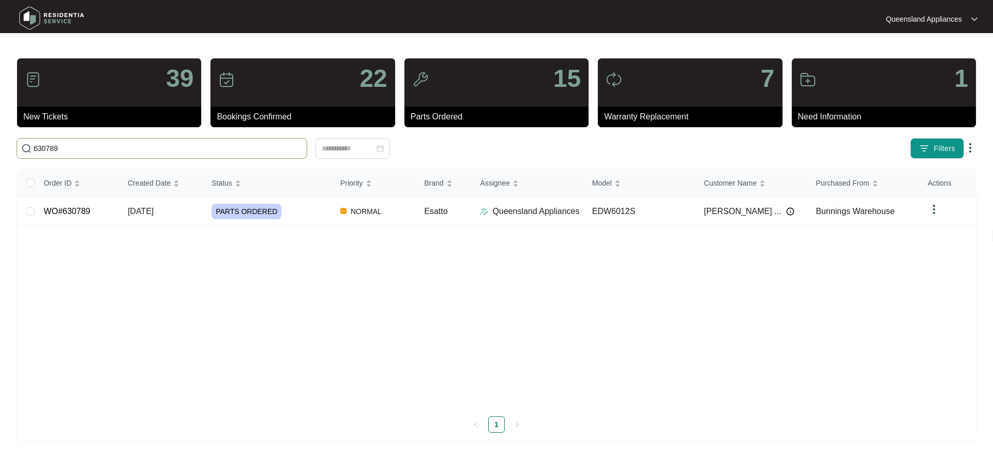
type input "630789"
click at [295, 210] on div "PARTS ORDERED" at bounding box center [271, 212] width 120 height 16
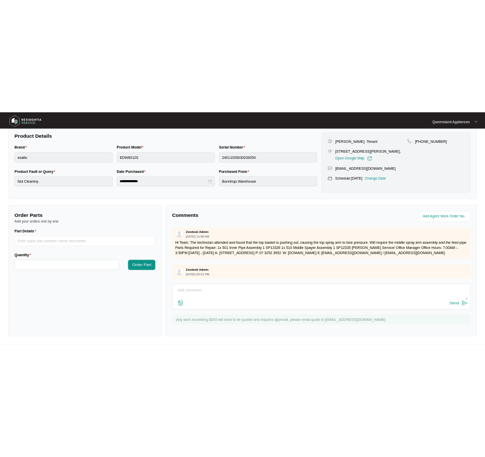
scroll to position [213, 0]
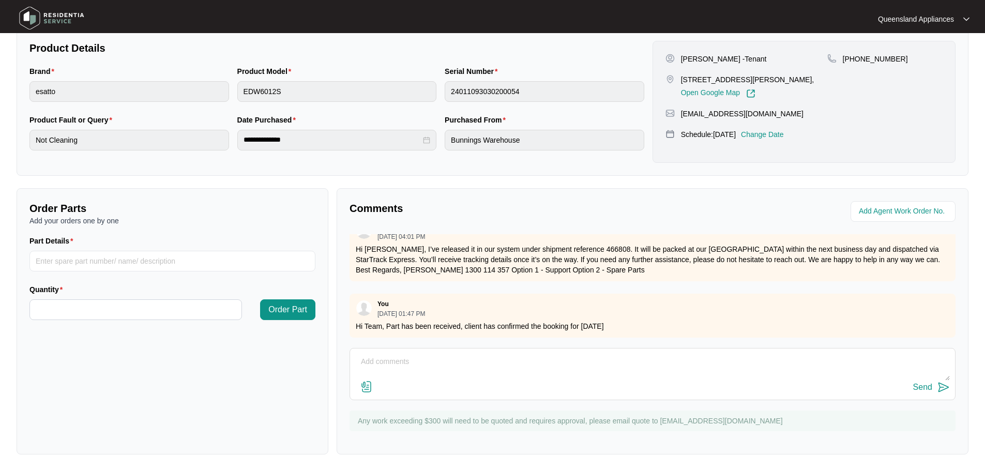
drag, startPoint x: 461, startPoint y: 321, endPoint x: 640, endPoint y: 323, distance: 178.9
click at [640, 323] on div "You [DATE] 01:47 PM Hi Team, Part has been received, client has confirmed the b…" at bounding box center [653, 316] width 606 height 44
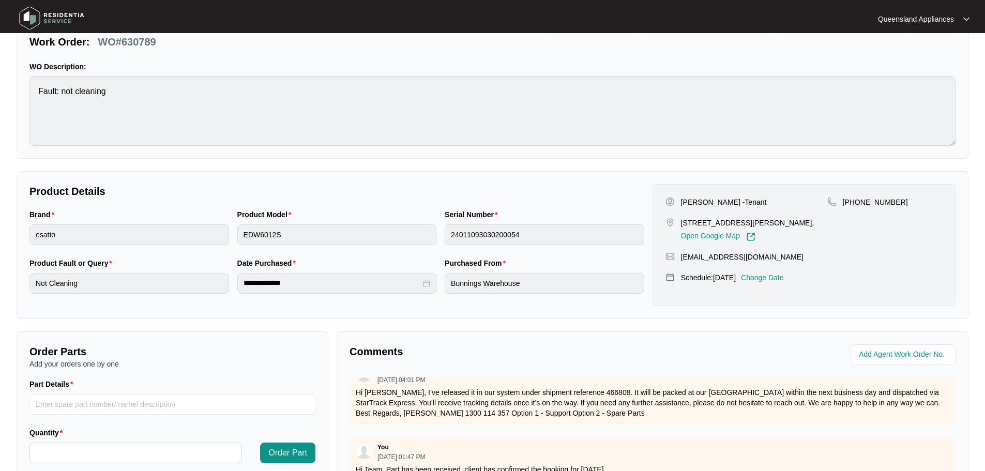
scroll to position [0, 0]
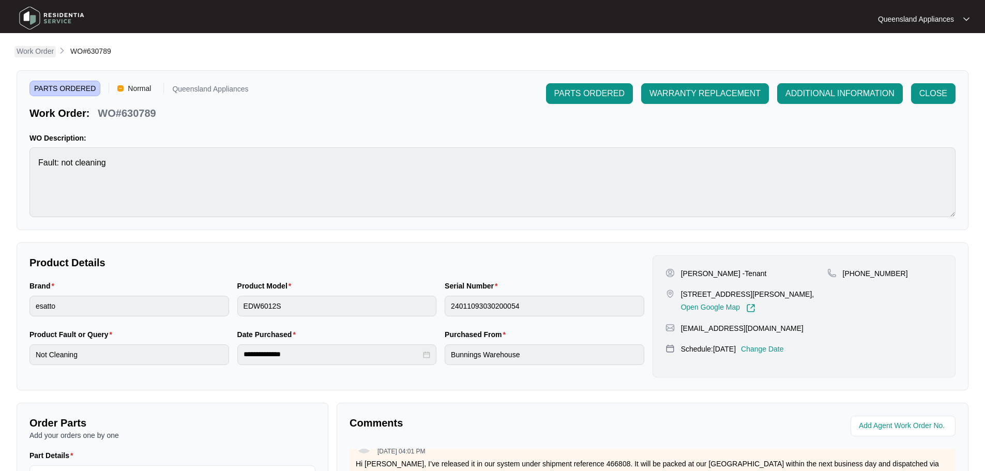
click at [39, 53] on p "Work Order" at bounding box center [35, 51] width 37 height 10
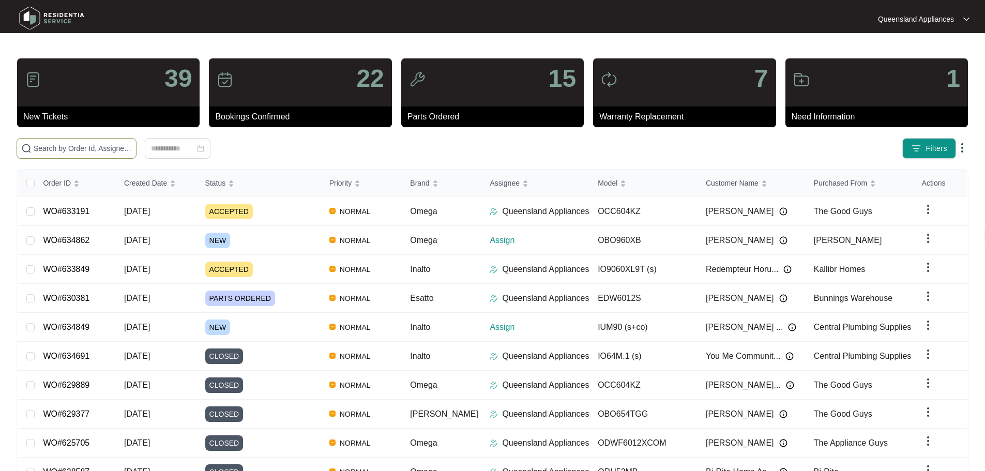
click at [121, 146] on input "text" at bounding box center [83, 148] width 98 height 11
paste input "634849"
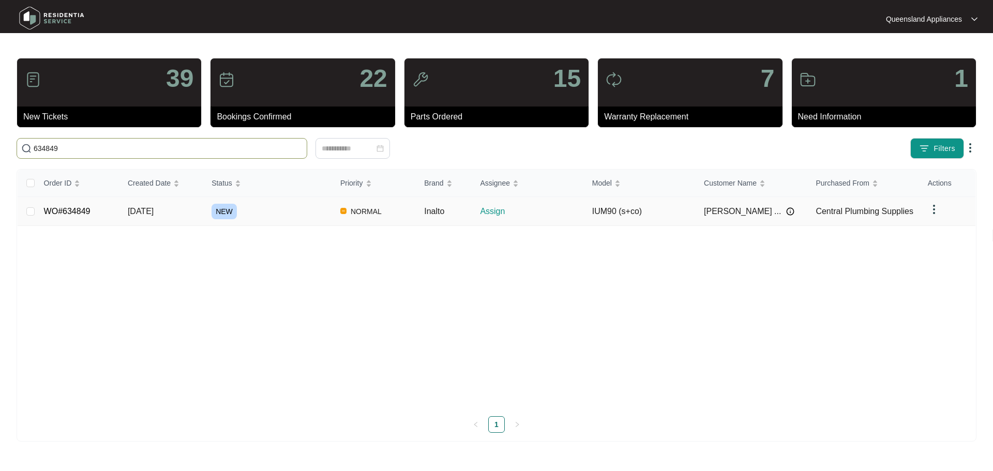
type input "634849"
click at [299, 212] on div "NEW" at bounding box center [271, 212] width 120 height 16
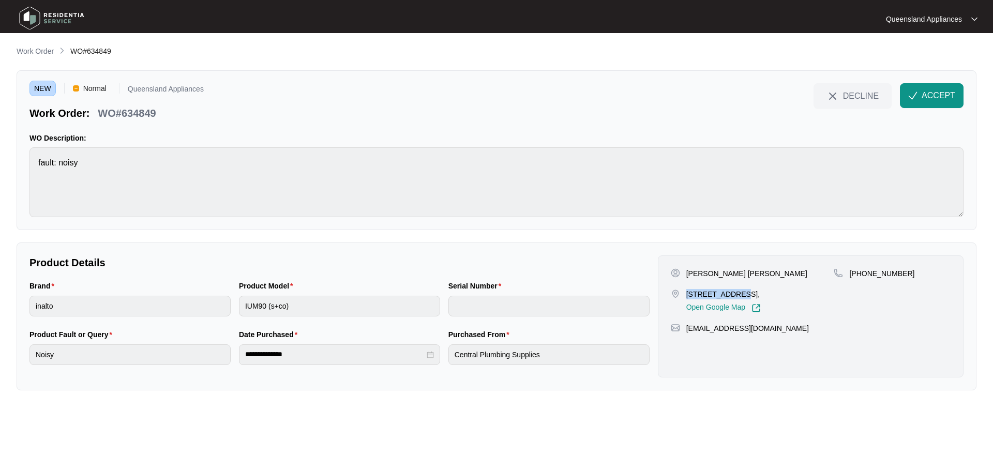
drag, startPoint x: 688, startPoint y: 293, endPoint x: 735, endPoint y: 296, distance: 47.7
click at [735, 296] on p "[STREET_ADDRESS]," at bounding box center [723, 294] width 74 height 10
copy p "12 Copper Cres"
click at [935, 96] on span "ACCEPT" at bounding box center [938, 95] width 34 height 12
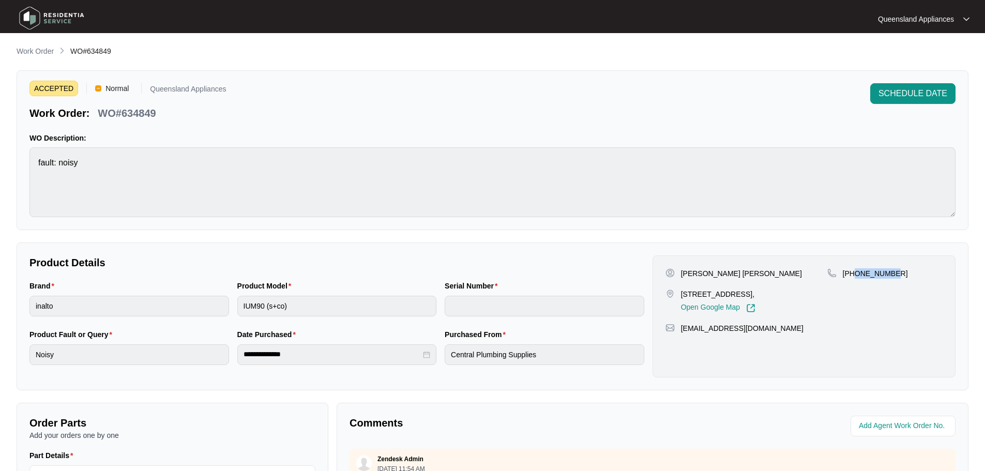
drag, startPoint x: 855, startPoint y: 273, endPoint x: 916, endPoint y: 267, distance: 61.3
click at [916, 267] on div "[PERSON_NAME] [PERSON_NAME] [STREET_ADDRESS], Open Google Map [PHONE_NUMBER] [E…" at bounding box center [804, 316] width 303 height 122
copy p "452573707"
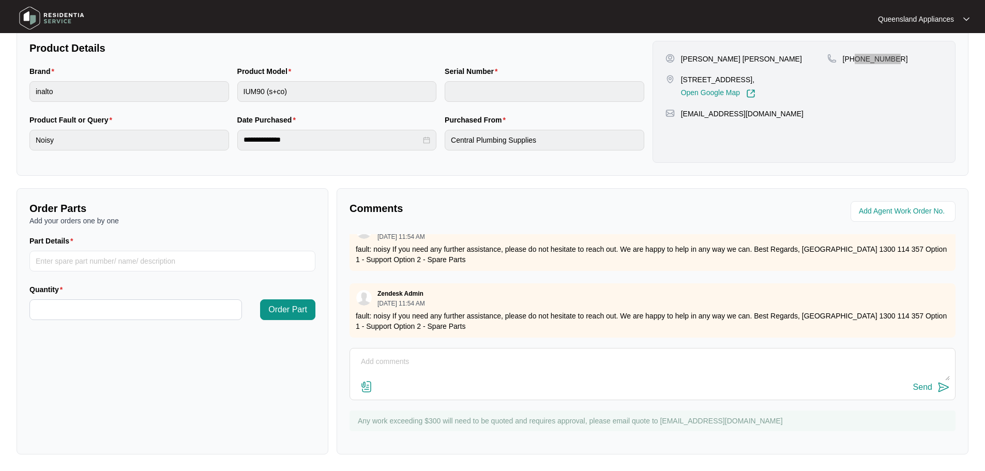
scroll to position [25, 0]
drag, startPoint x: 448, startPoint y: 355, endPoint x: 714, endPoint y: 362, distance: 265.9
click at [447, 355] on textarea at bounding box center [652, 367] width 595 height 27
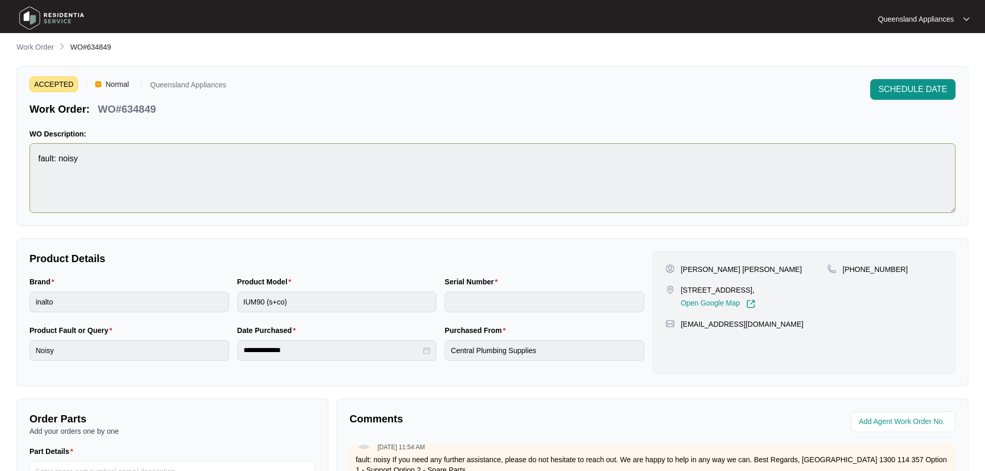
scroll to position [0, 0]
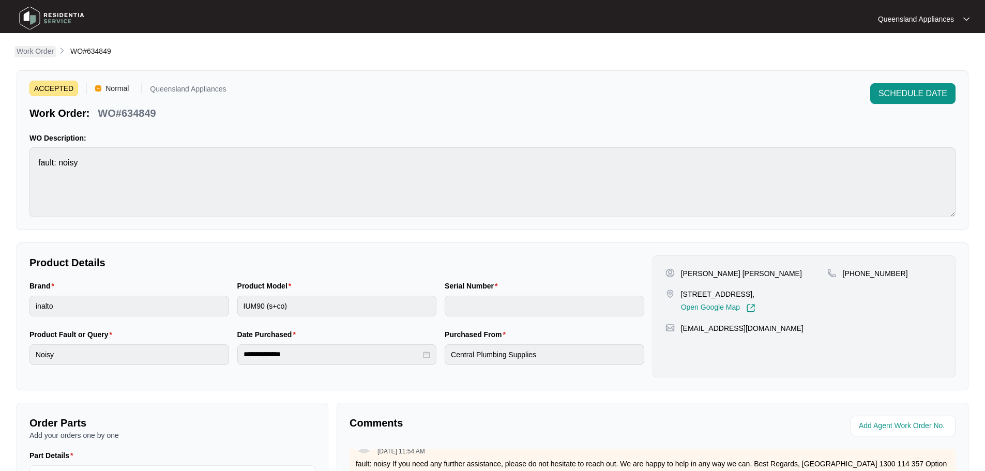
drag, startPoint x: 53, startPoint y: 58, endPoint x: 40, endPoint y: 51, distance: 15.1
click at [51, 57] on div "**********" at bounding box center [493, 358] width 952 height 624
click at [40, 51] on p "Work Order" at bounding box center [35, 51] width 37 height 10
click at [34, 49] on p "Work Order" at bounding box center [35, 51] width 37 height 10
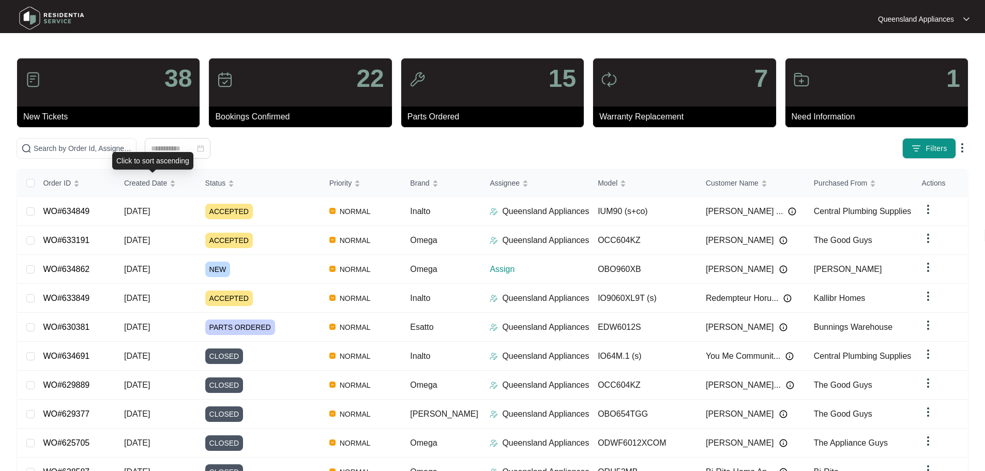
click at [126, 155] on div "Click to sort ascending" at bounding box center [152, 161] width 81 height 18
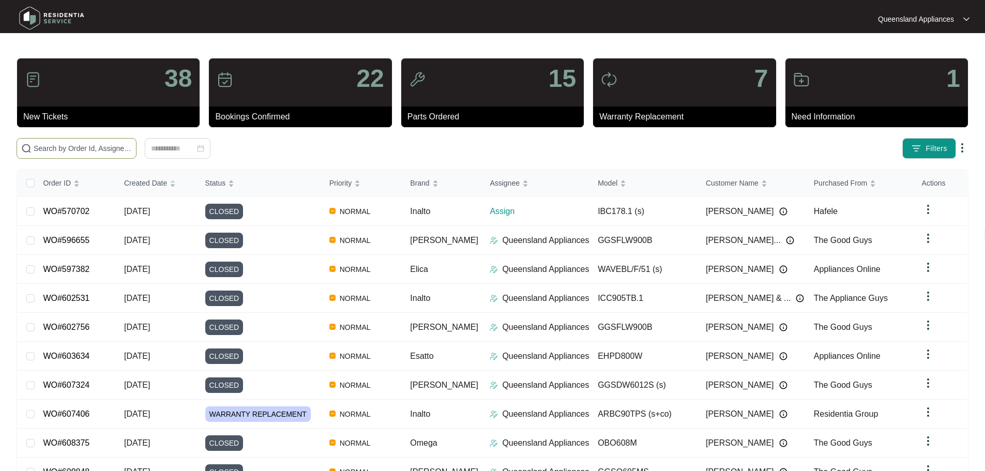
click at [132, 143] on input "text" at bounding box center [83, 148] width 98 height 11
paste input "634862"
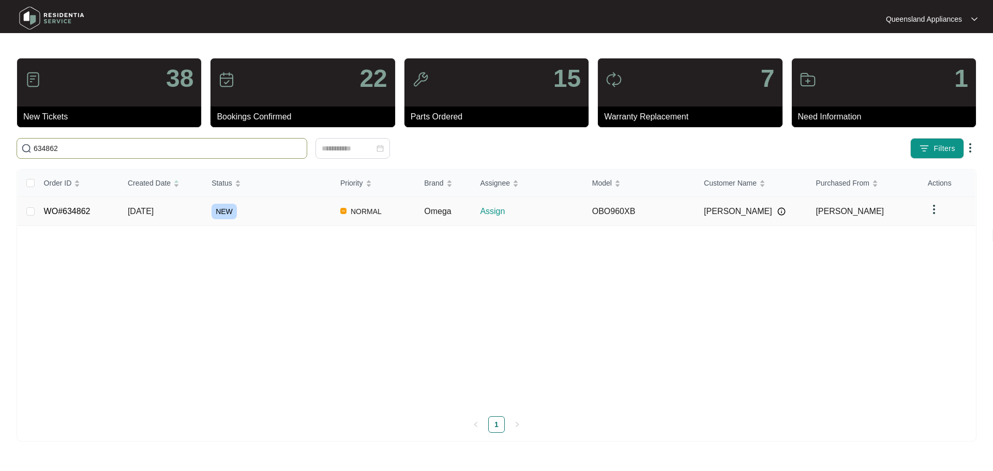
type input "634862"
click at [294, 218] on div "NEW" at bounding box center [271, 212] width 120 height 16
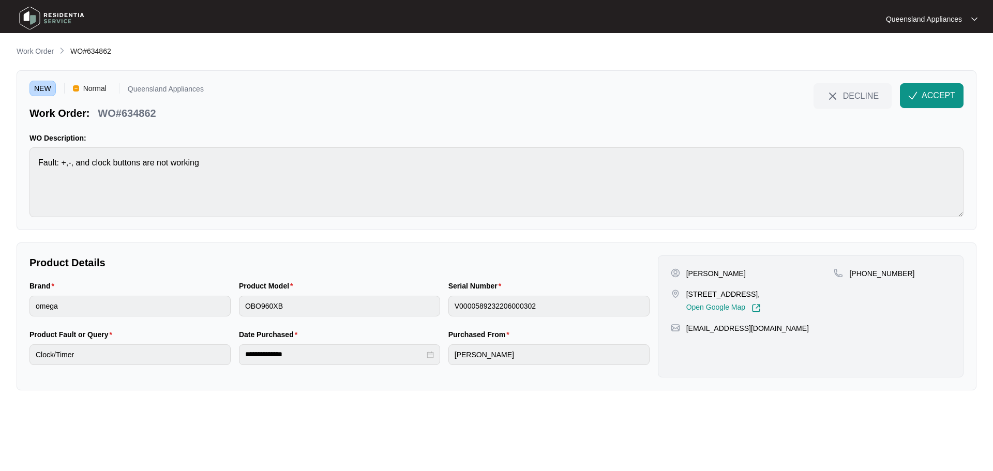
drag, startPoint x: 613, startPoint y: 262, endPoint x: 653, endPoint y: 237, distance: 47.2
click at [617, 258] on p "Product Details" at bounding box center [339, 262] width 620 height 14
drag, startPoint x: 688, startPoint y: 292, endPoint x: 720, endPoint y: 294, distance: 32.1
click at [720, 294] on p "[STREET_ADDRESS]," at bounding box center [723, 294] width 74 height 10
copy p "48 Paget S"
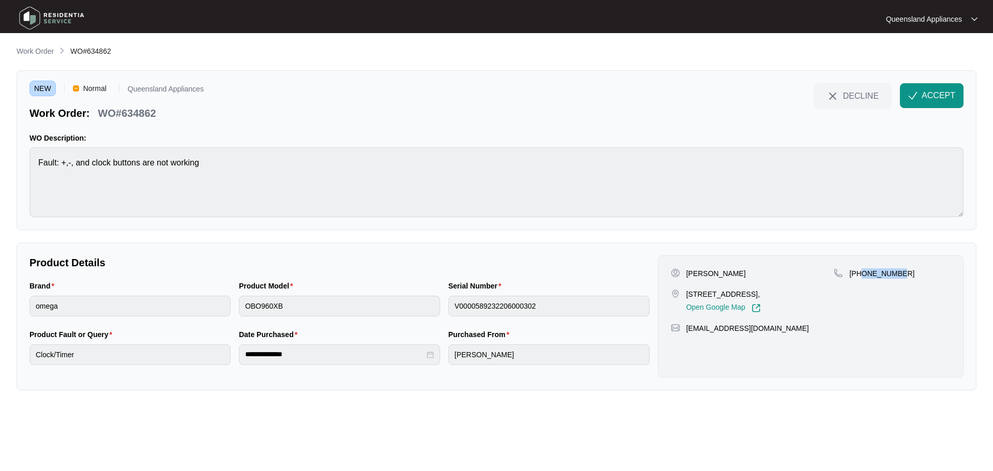
drag, startPoint x: 863, startPoint y: 273, endPoint x: 907, endPoint y: 271, distance: 44.0
click at [907, 271] on div "[PHONE_NUMBER]" at bounding box center [892, 273] width 117 height 10
copy p "407250312"
click at [915, 93] on img "button" at bounding box center [912, 95] width 9 height 9
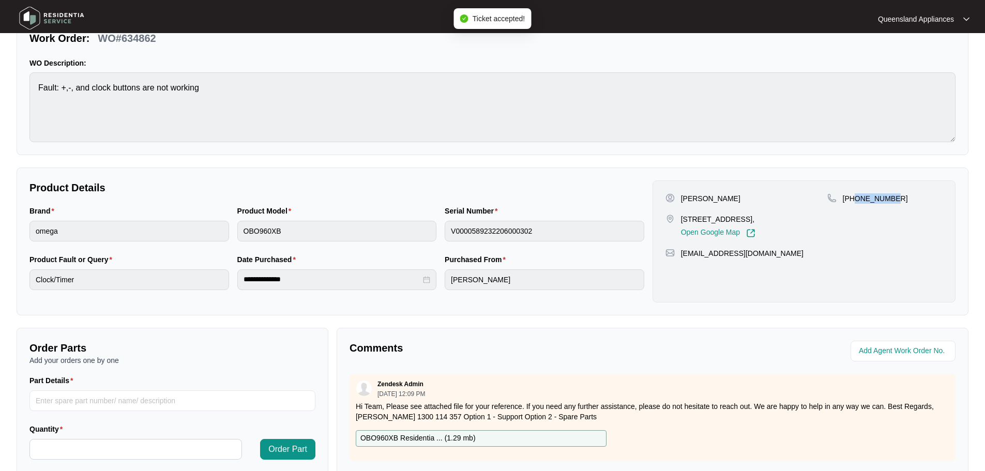
scroll to position [215, 0]
